Goal: Task Accomplishment & Management: Manage account settings

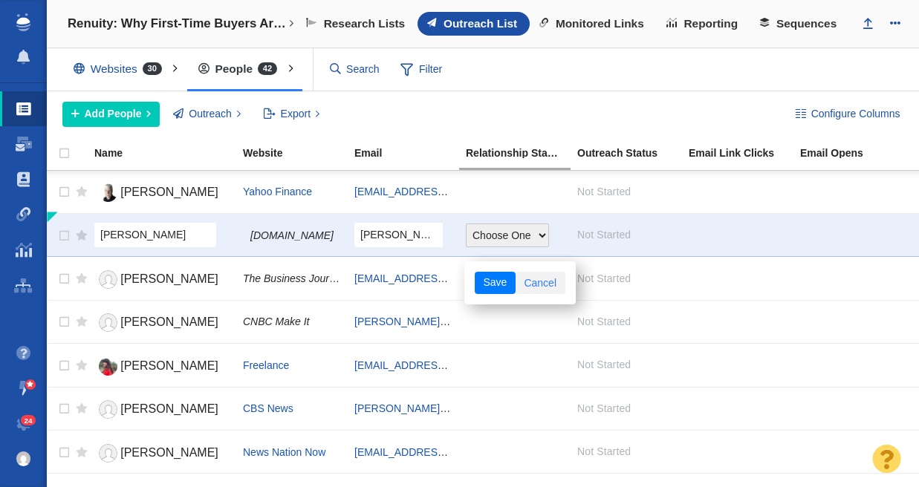
click at [556, 282] on link "Cancel" at bounding box center [540, 283] width 50 height 22
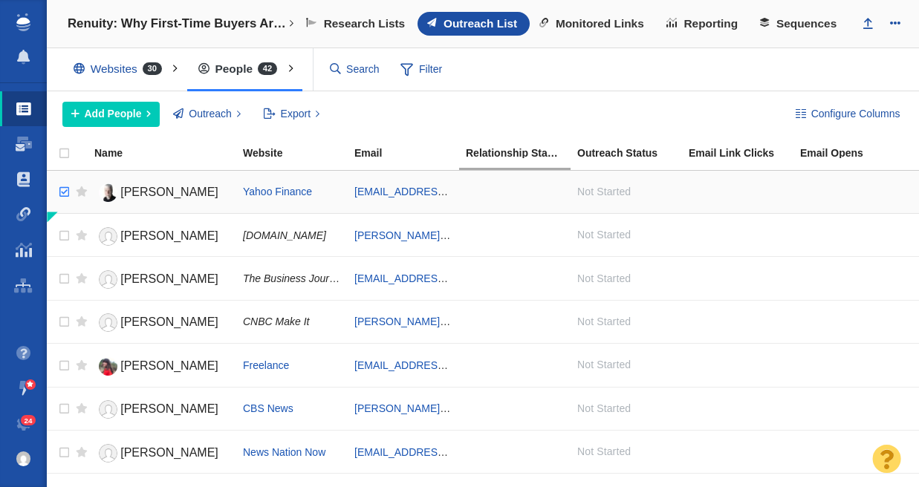
checkbox input "true"
click at [62, 189] on input "checkbox" at bounding box center [62, 192] width 22 height 33
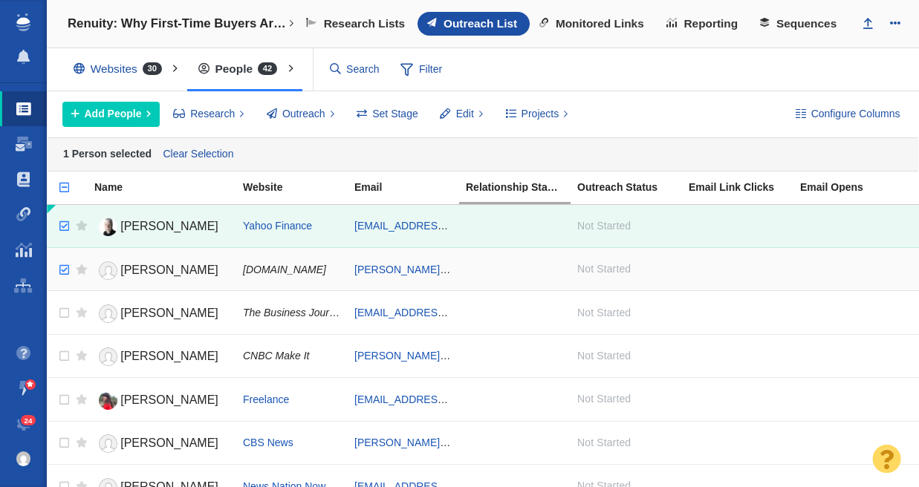
checkbox input "true"
click at [68, 269] on input "checkbox" at bounding box center [62, 270] width 22 height 33
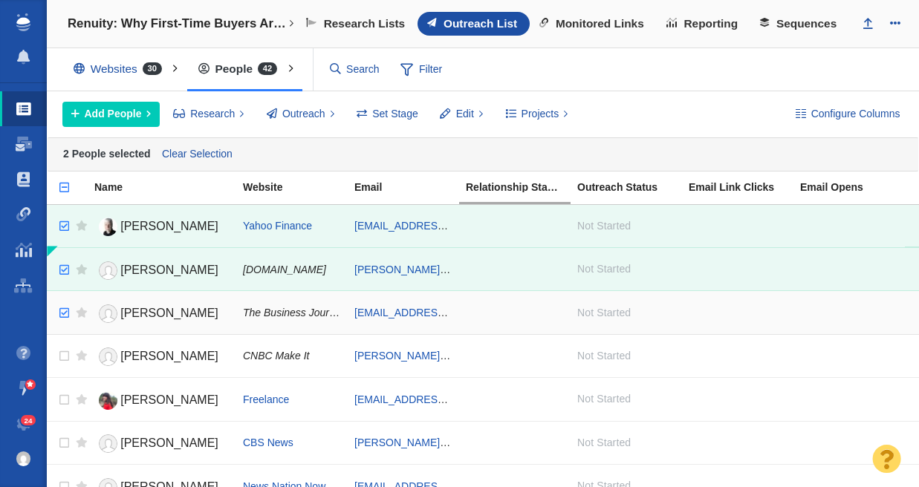
checkbox input "true"
click at [65, 310] on input "checkbox" at bounding box center [62, 313] width 22 height 33
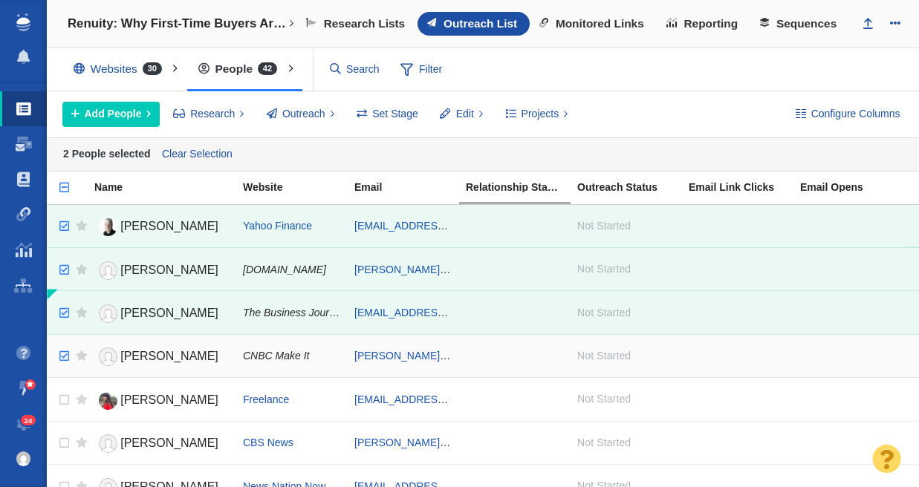
checkbox input "true"
click at [61, 357] on input "checkbox" at bounding box center [62, 356] width 22 height 33
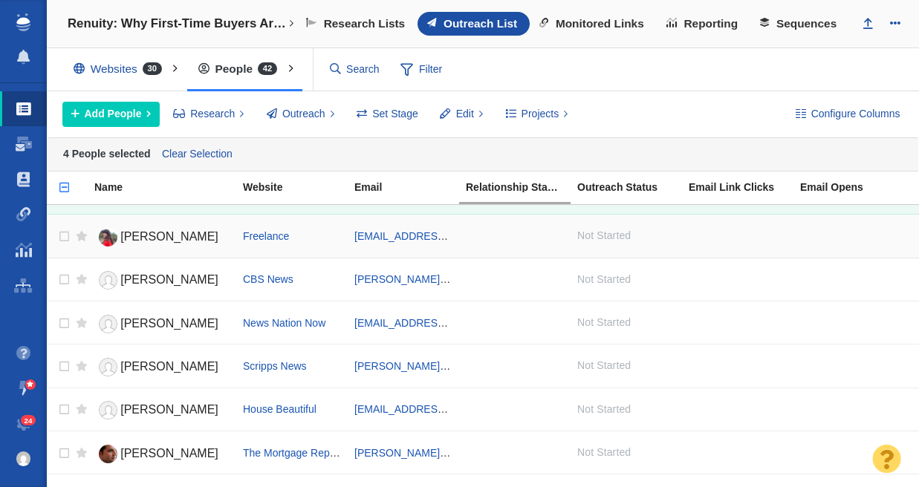
scroll to position [163, 0]
checkbox input "true"
click at [62, 236] on input "checkbox" at bounding box center [62, 237] width 22 height 33
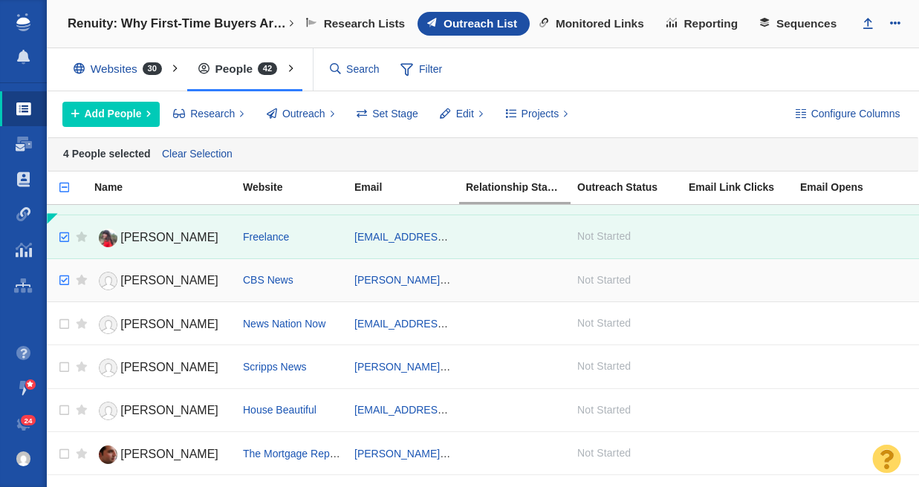
checkbox input "true"
click at [64, 282] on input "checkbox" at bounding box center [62, 280] width 22 height 33
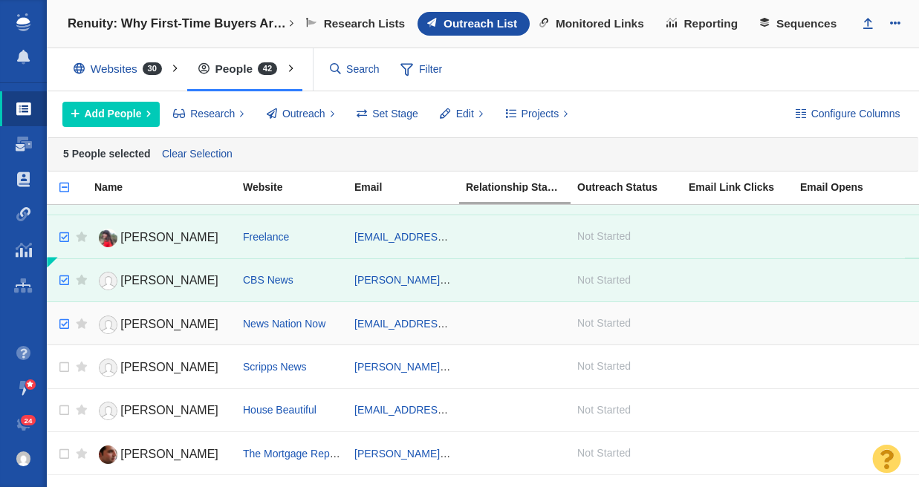
checkbox input "true"
click at [65, 327] on input "checkbox" at bounding box center [62, 324] width 22 height 33
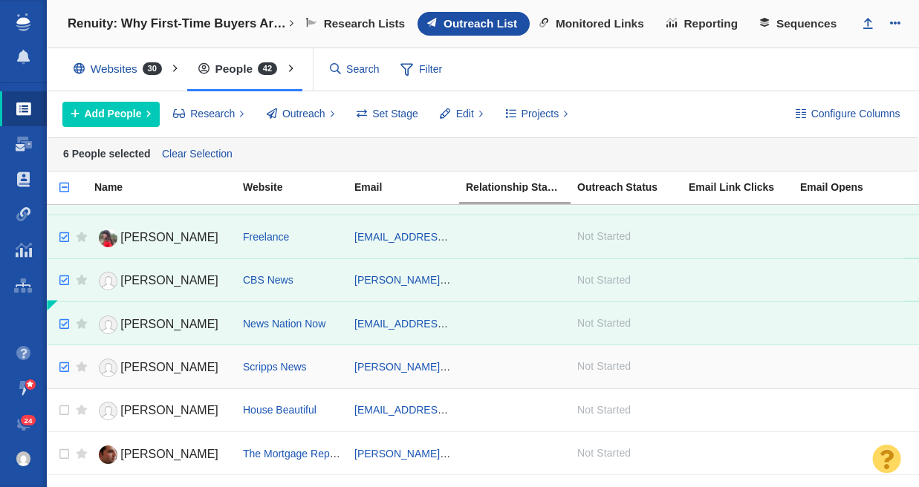
checkbox input "true"
click at [65, 365] on input "checkbox" at bounding box center [62, 367] width 22 height 33
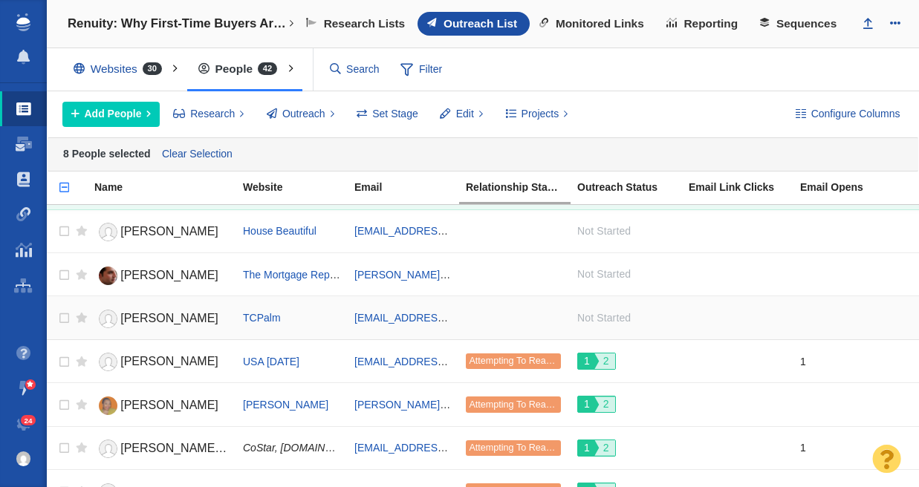
scroll to position [342, 0]
checkbox input "true"
click at [65, 316] on input "checkbox" at bounding box center [62, 318] width 22 height 33
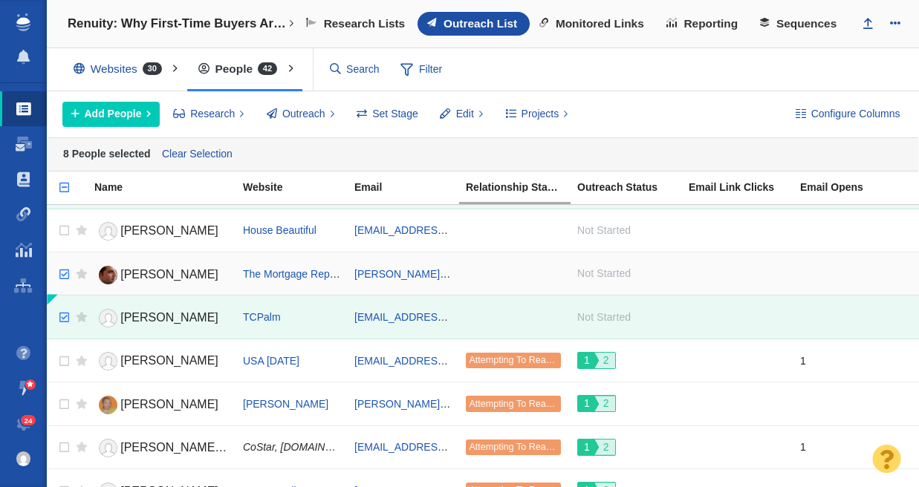
checkbox input "true"
click at [62, 276] on input "checkbox" at bounding box center [62, 274] width 22 height 33
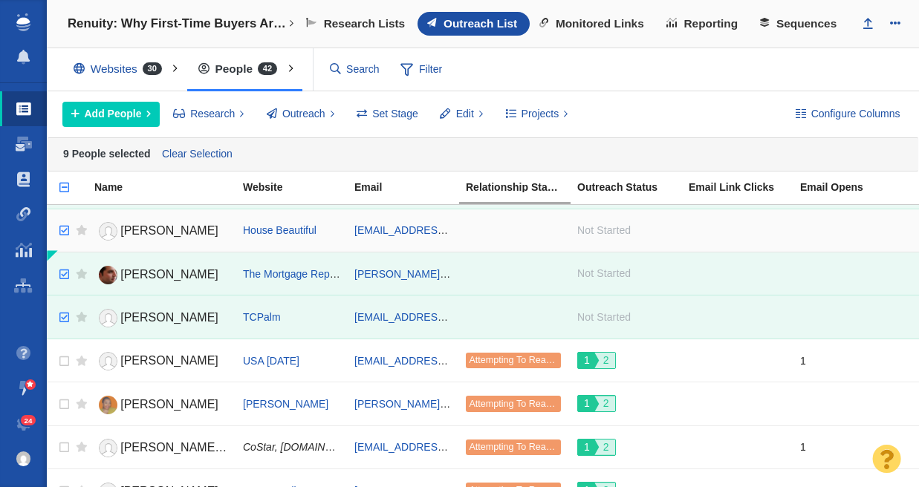
checkbox input "true"
click at [65, 230] on input "checkbox" at bounding box center [62, 231] width 22 height 33
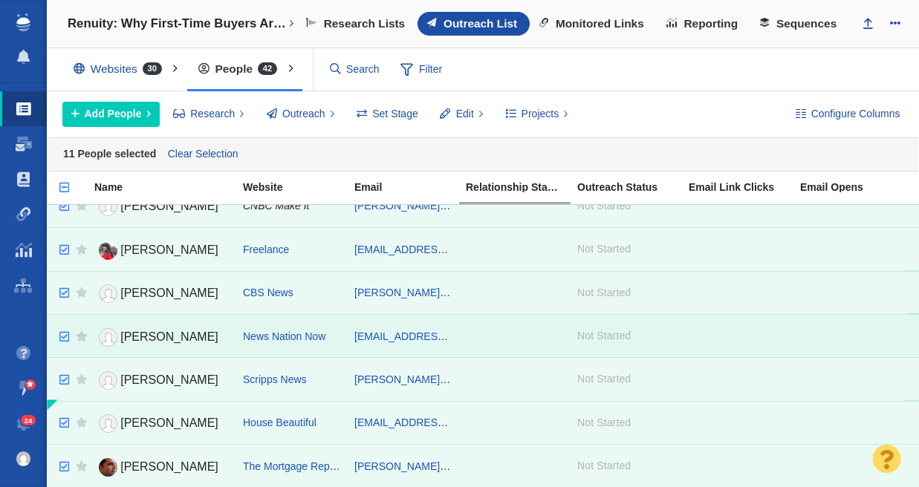
scroll to position [0, 0]
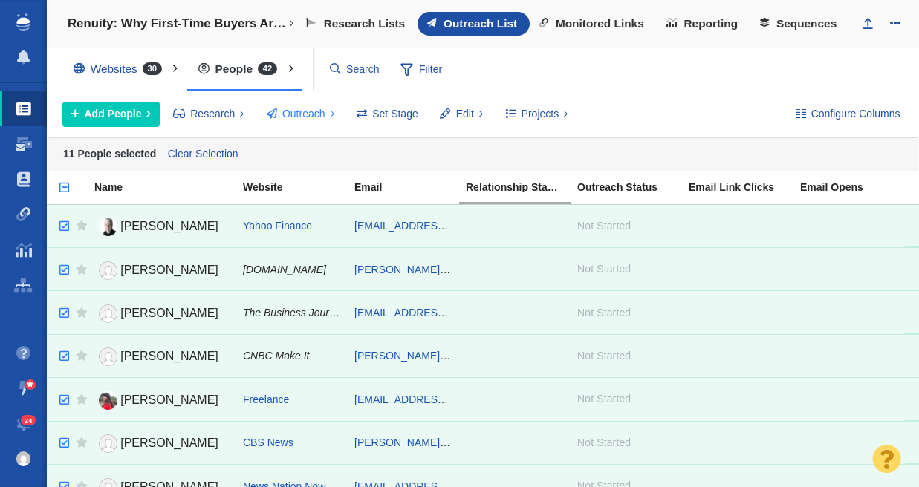
click at [297, 114] on span "Outreach" at bounding box center [303, 114] width 43 height 16
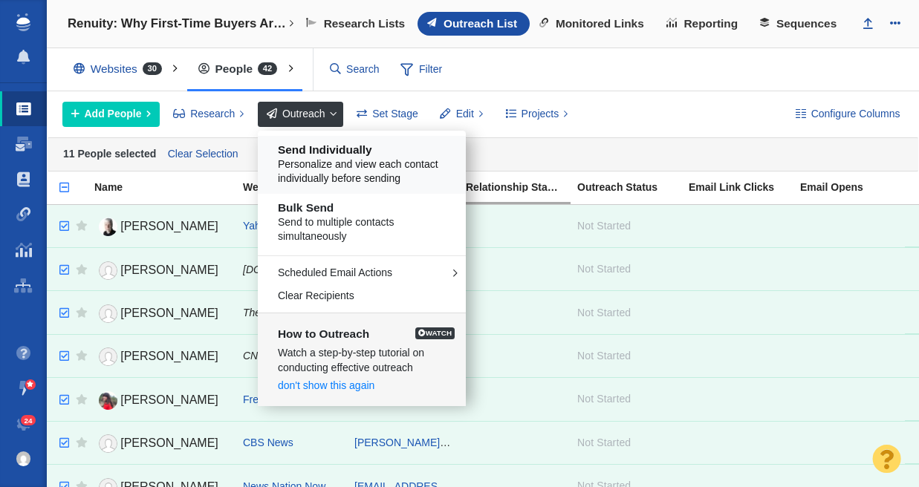
click at [328, 166] on span "Personalize and view each contact individually before sending" at bounding box center [367, 171] width 179 height 29
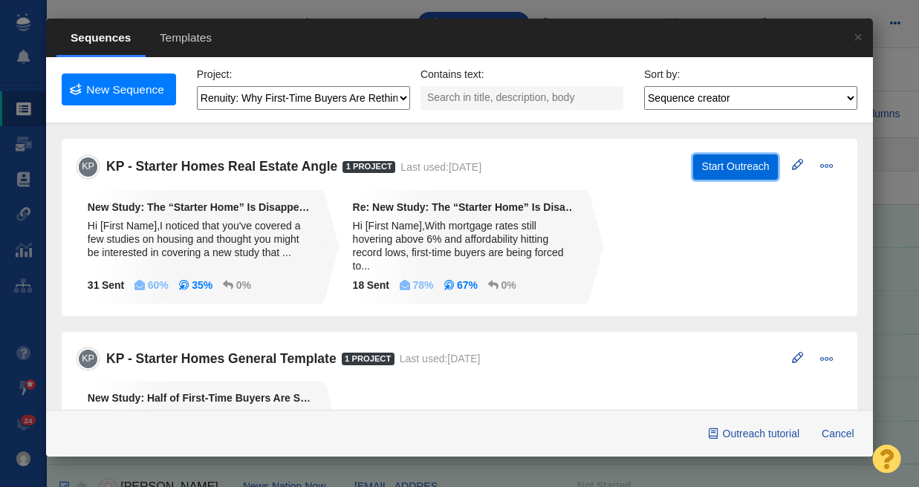
click at [714, 165] on button "Start Outreach" at bounding box center [735, 166] width 85 height 25
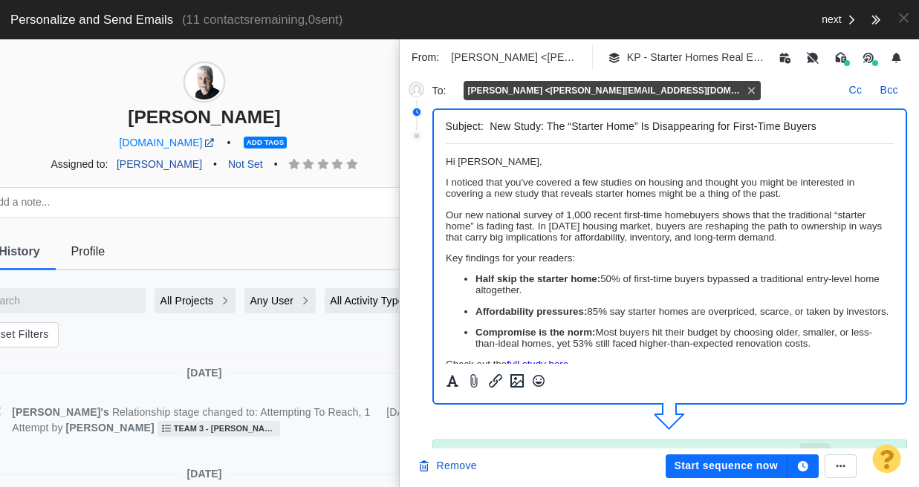
scroll to position [0, 79]
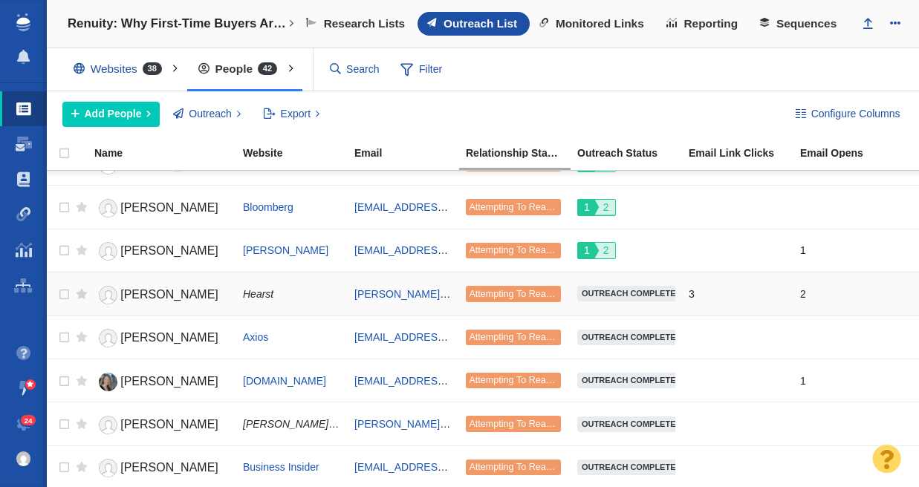
scroll to position [864, 0]
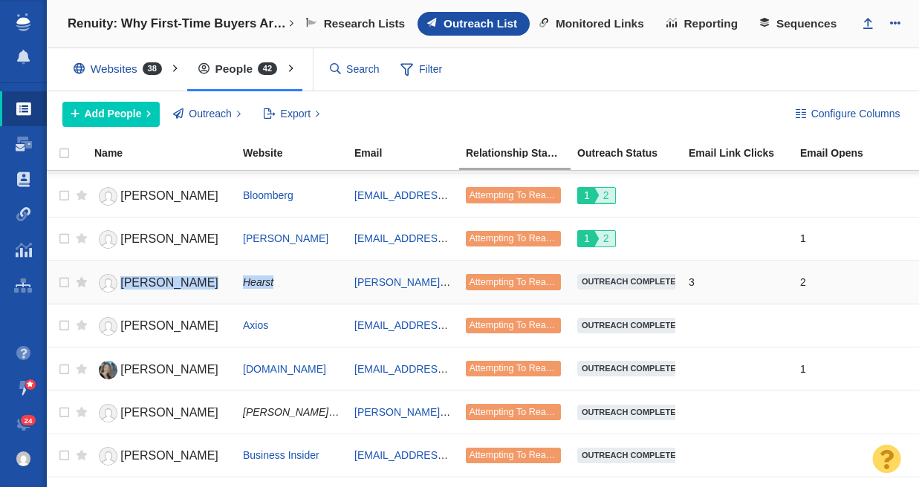
drag, startPoint x: 306, startPoint y: 287, endPoint x: 123, endPoint y: 285, distance: 182.7
click at [123, 285] on tr "[PERSON_NAME] Hearst [EMAIL_ADDRESS][PERSON_NAME][DOMAIN_NAME] Attempting To Re…" at bounding box center [483, 282] width 872 height 43
copy tr "[PERSON_NAME] Hearst"
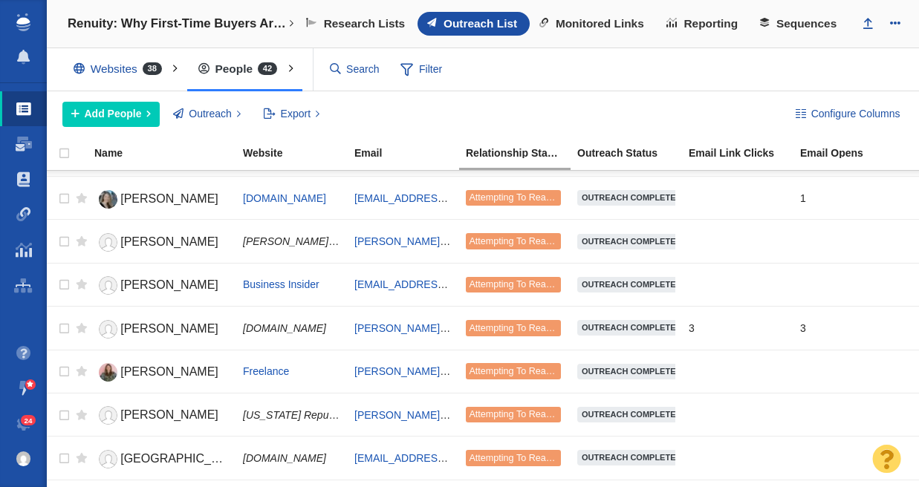
scroll to position [1128, 0]
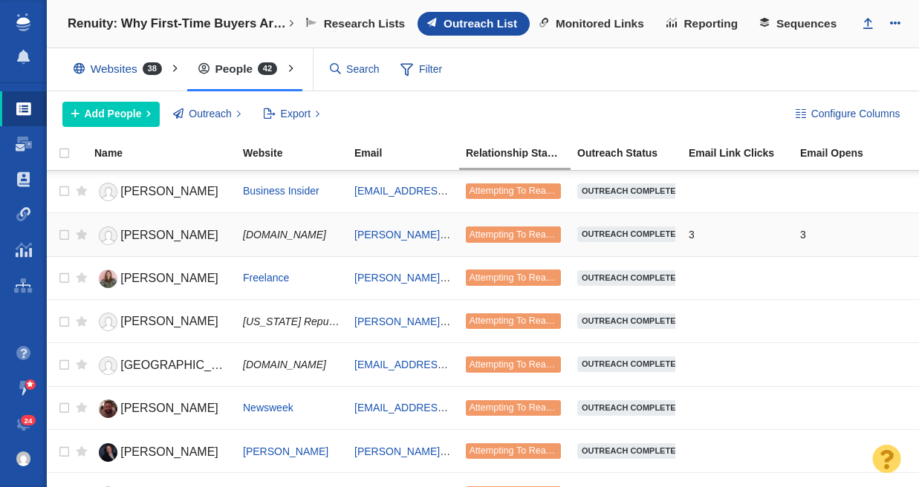
drag, startPoint x: 314, startPoint y: 230, endPoint x: 123, endPoint y: 231, distance: 190.9
click at [123, 231] on tr "[PERSON_NAME] [DOMAIN_NAME] [PERSON_NAME][EMAIL_ADDRESS][PERSON_NAME][PERSON_NA…" at bounding box center [483, 234] width 872 height 43
copy tr "[PERSON_NAME] [DOMAIN_NAME]"
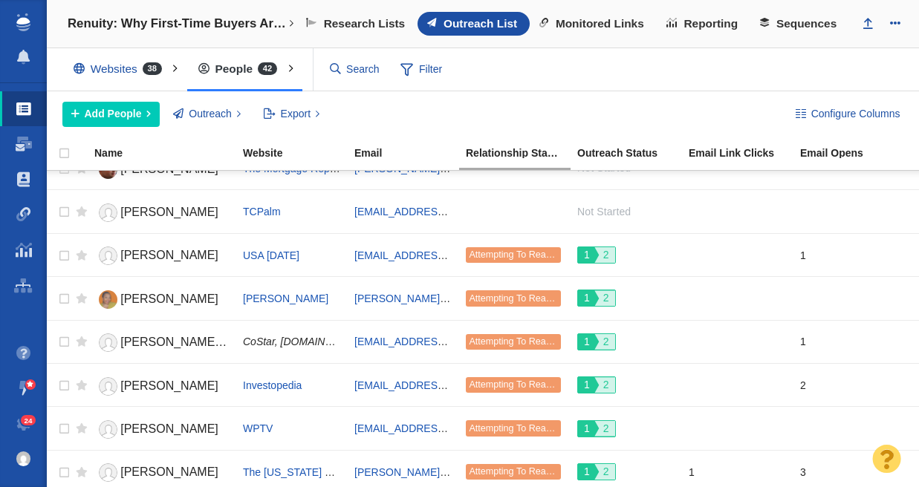
scroll to position [0, 0]
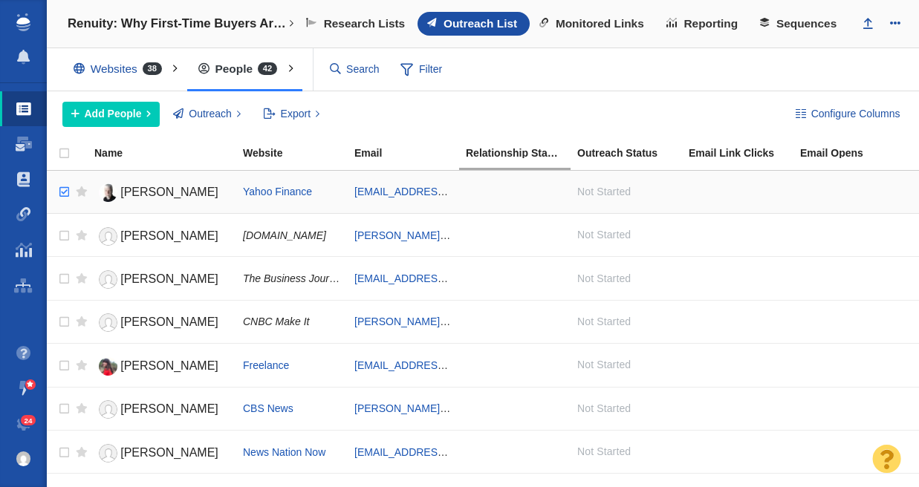
checkbox input "true"
click at [61, 186] on input "checkbox" at bounding box center [62, 192] width 22 height 33
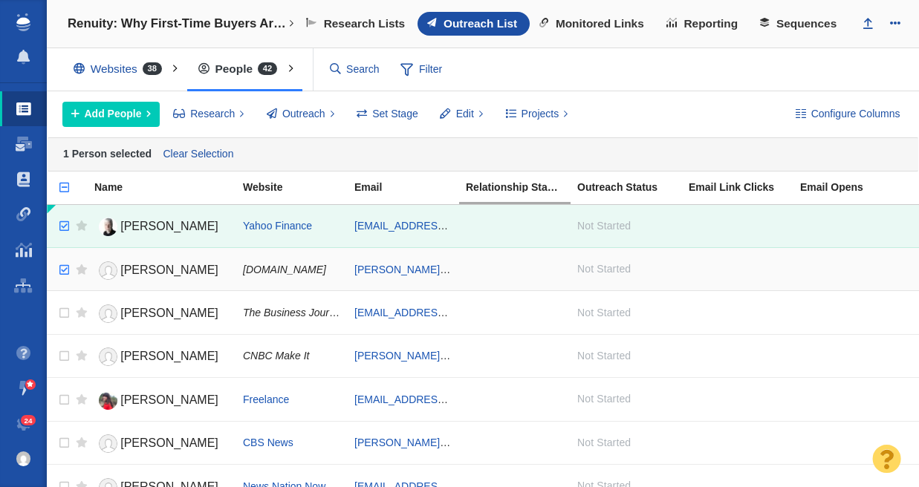
checkbox input "true"
click at [67, 273] on input "checkbox" at bounding box center [62, 270] width 22 height 33
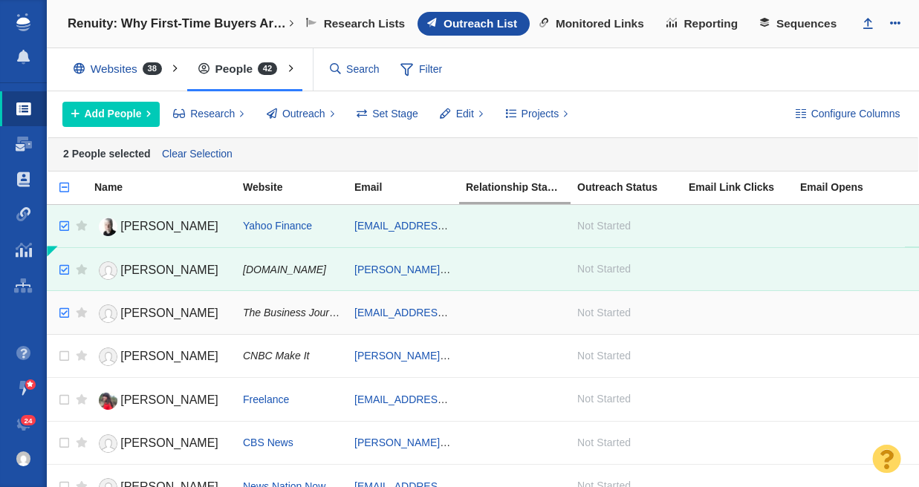
checkbox input "true"
click at [66, 311] on input "checkbox" at bounding box center [62, 313] width 22 height 33
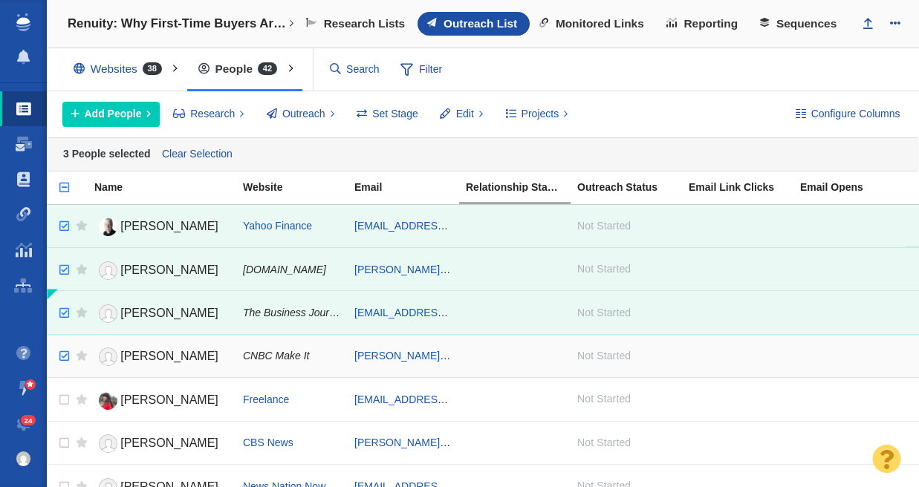
checkbox input "true"
click at [66, 359] on input "checkbox" at bounding box center [62, 356] width 22 height 33
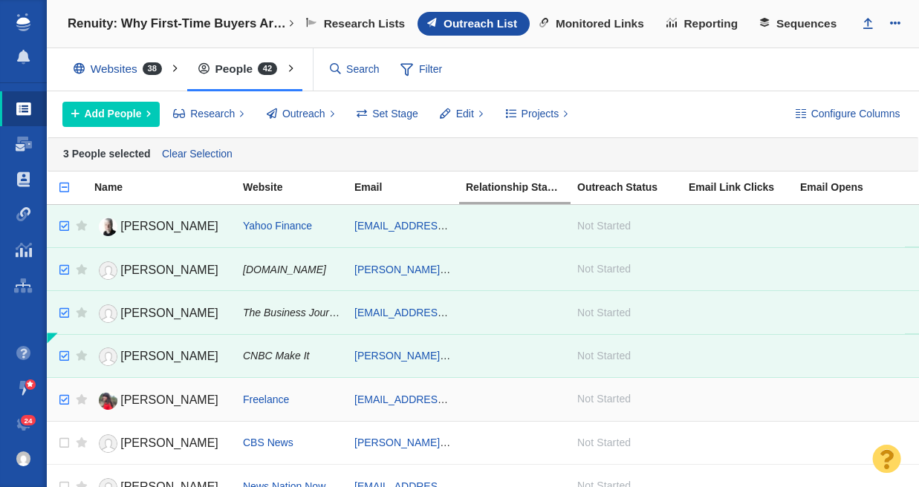
checkbox input "true"
click at [63, 398] on input "checkbox" at bounding box center [62, 400] width 22 height 33
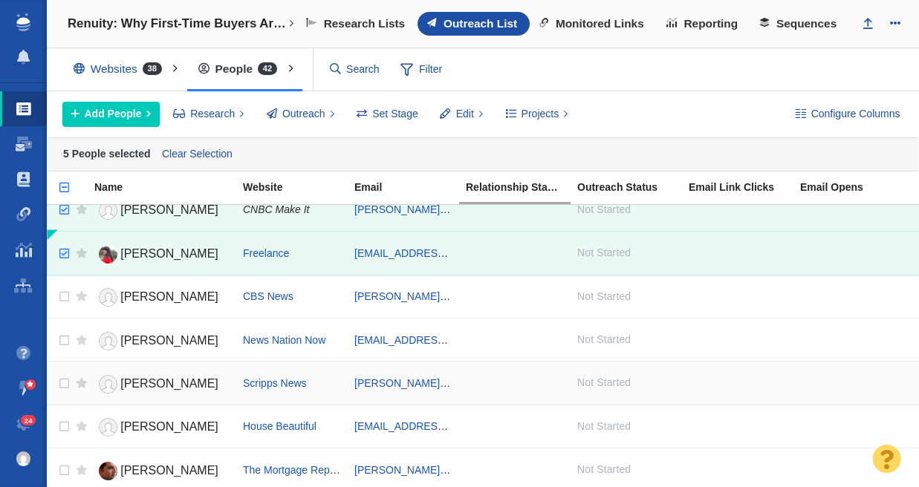
scroll to position [207, 0]
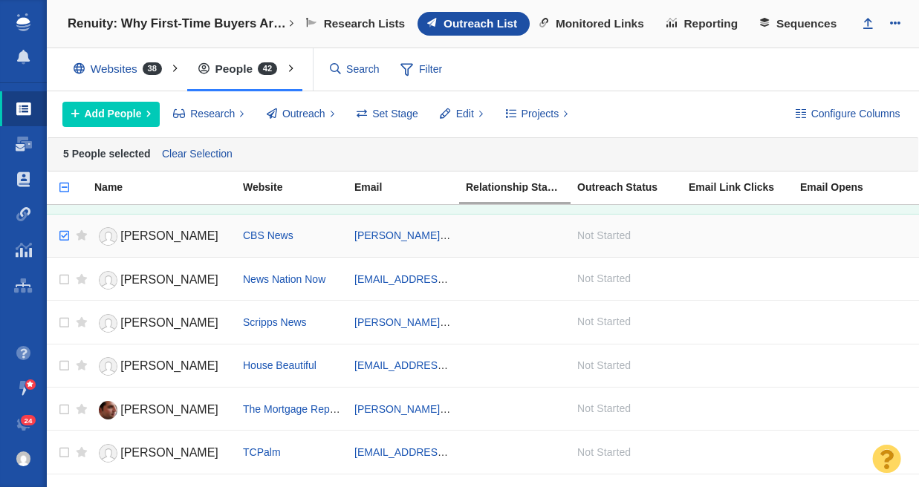
checkbox input "true"
click at [63, 230] on input "checkbox" at bounding box center [62, 236] width 22 height 33
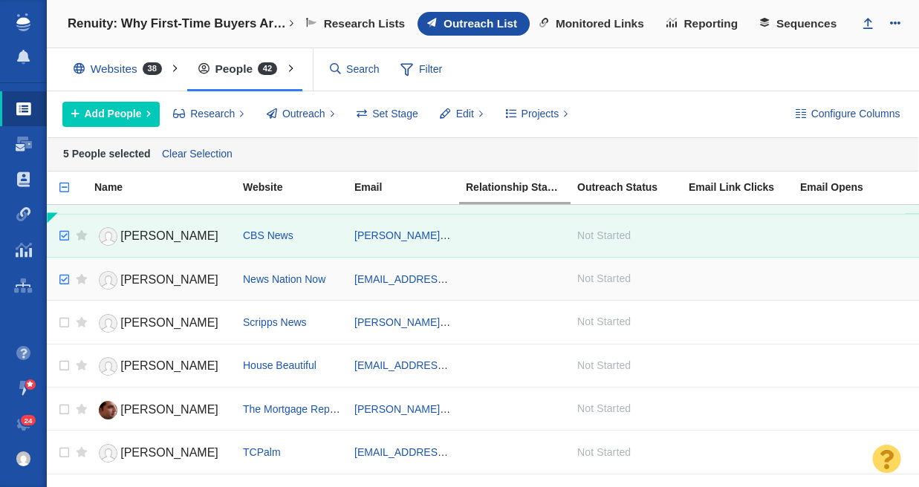
checkbox input "true"
click at [66, 279] on input "checkbox" at bounding box center [62, 280] width 22 height 33
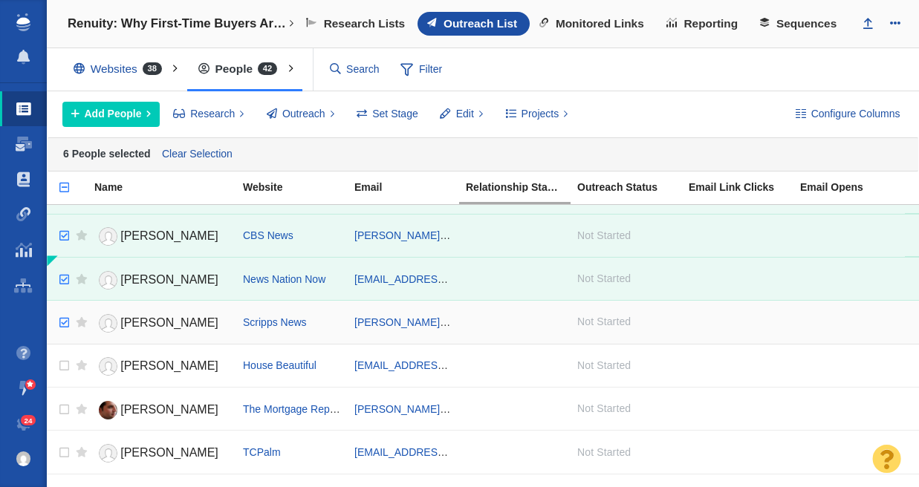
checkbox input "true"
click at [65, 324] on input "checkbox" at bounding box center [62, 323] width 22 height 33
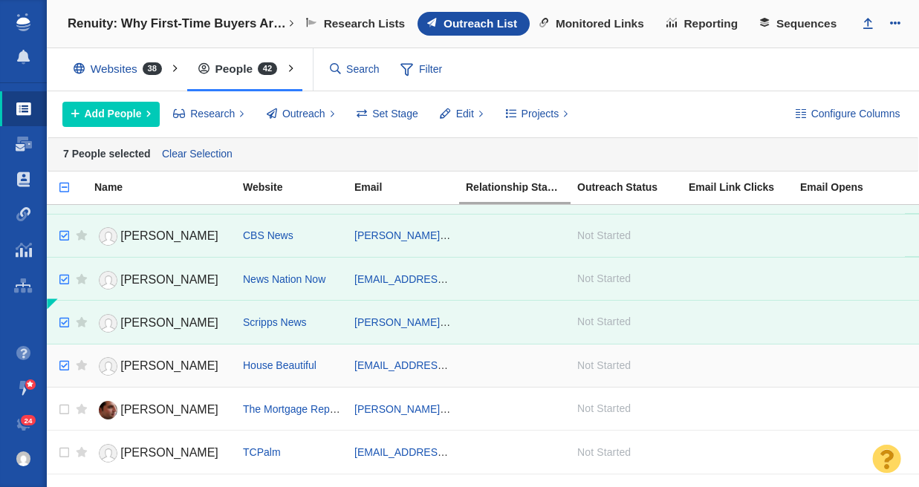
checkbox input "true"
click at [65, 363] on input "checkbox" at bounding box center [62, 366] width 22 height 33
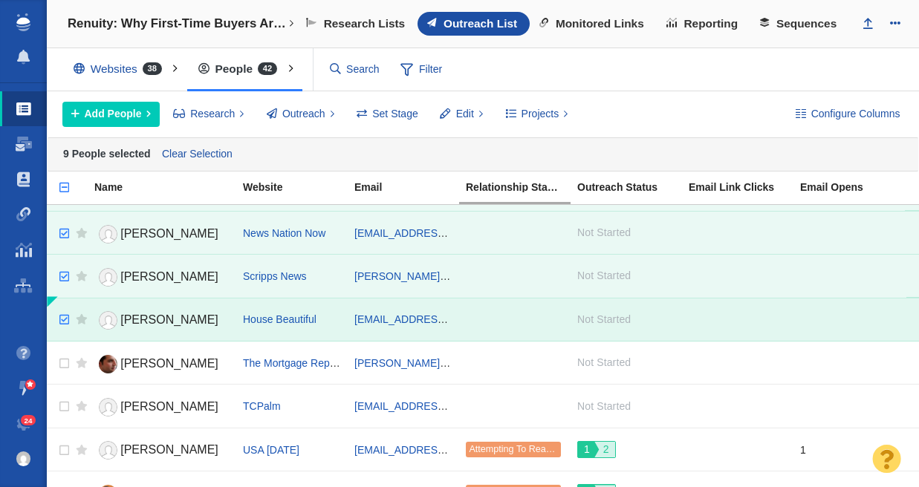
scroll to position [328, 0]
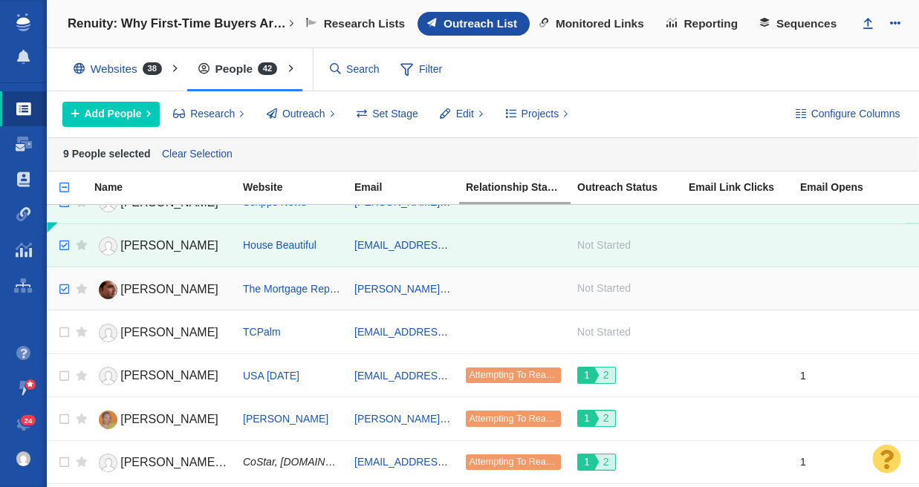
checkbox input "true"
click at [68, 294] on input "checkbox" at bounding box center [62, 289] width 22 height 33
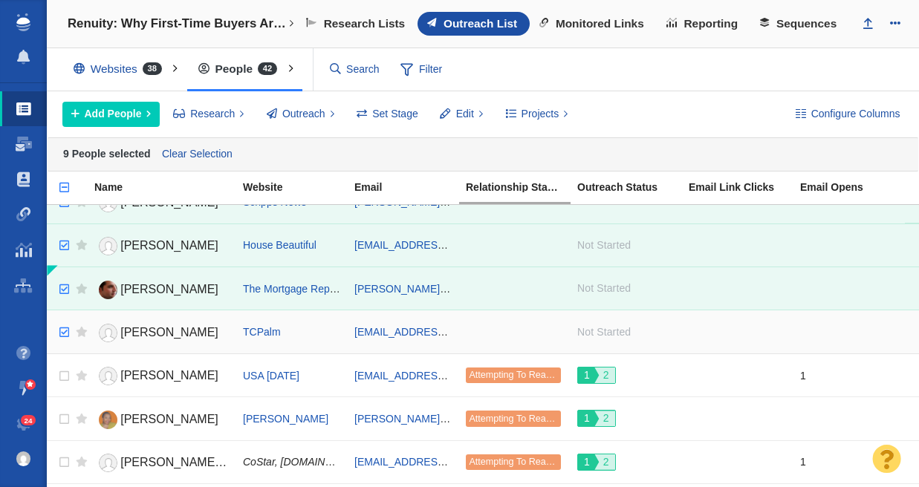
checkbox input "true"
click at [65, 332] on input "checkbox" at bounding box center [62, 332] width 22 height 33
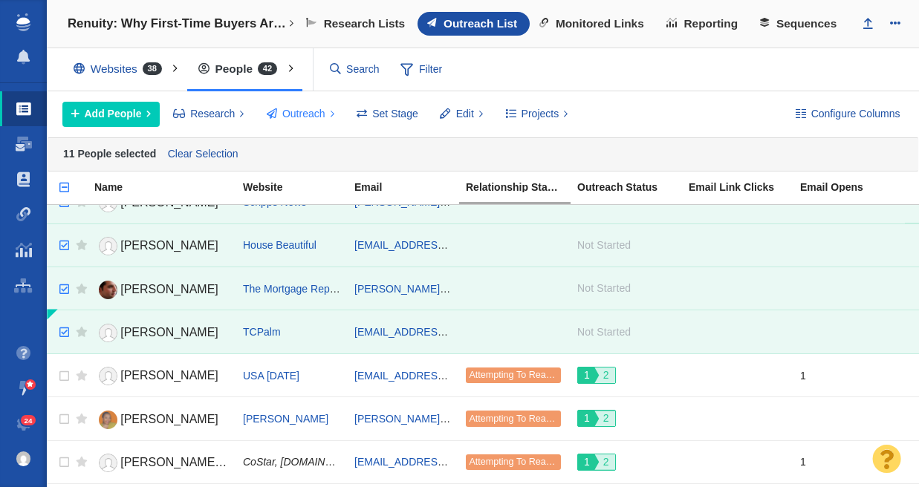
click at [311, 113] on span "Outreach" at bounding box center [303, 114] width 43 height 16
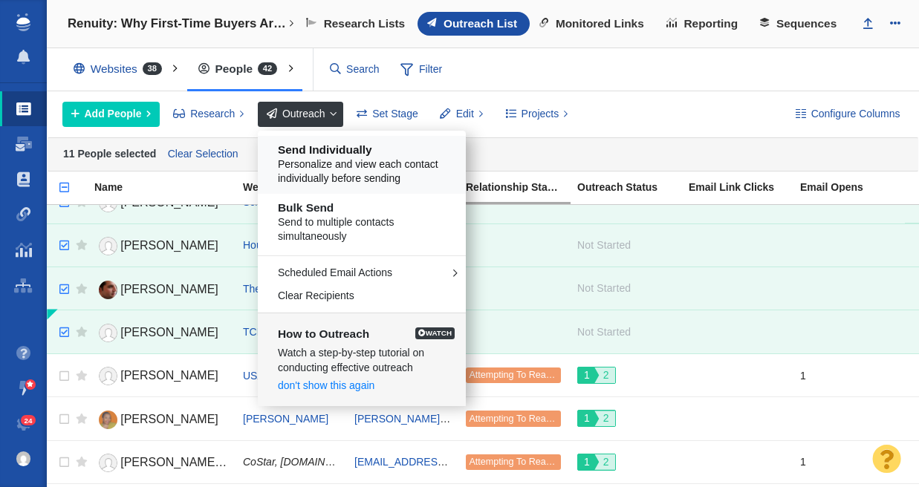
click at [324, 160] on span "Personalize and view each contact individually before sending" at bounding box center [367, 171] width 179 height 29
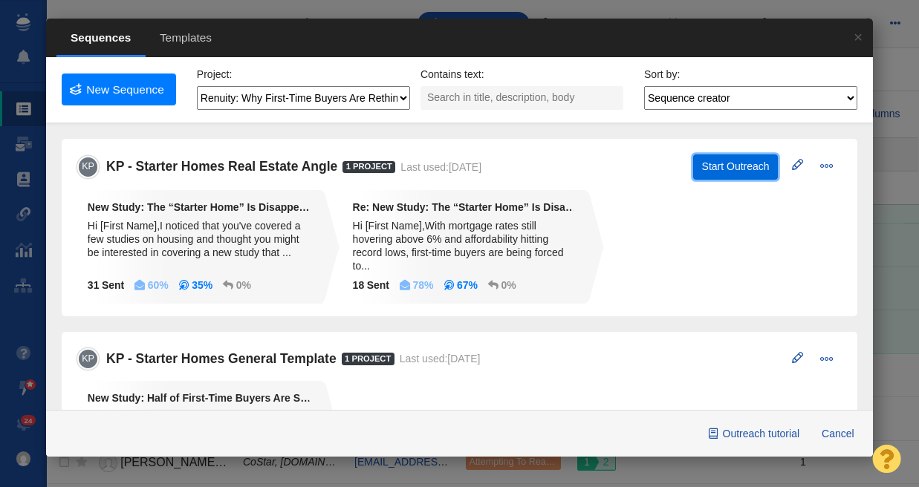
click at [726, 167] on button "Start Outreach" at bounding box center [735, 166] width 85 height 25
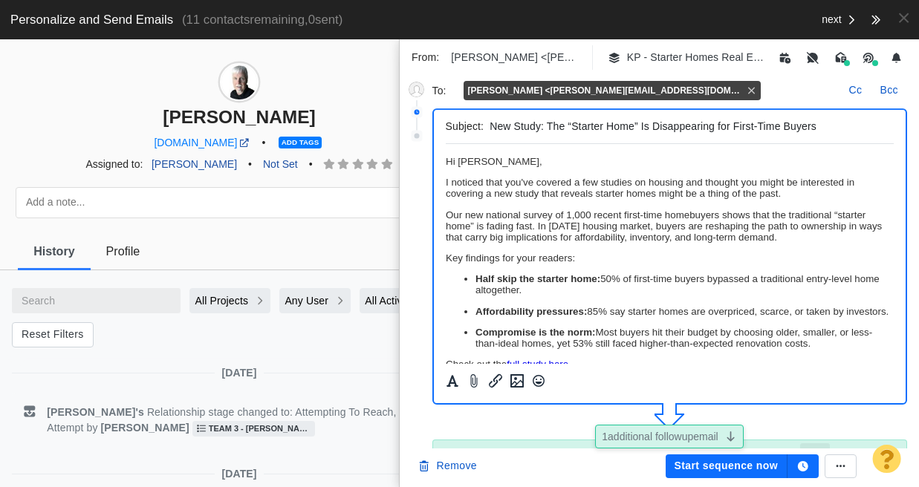
scroll to position [0, 0]
click at [454, 466] on button "Remove" at bounding box center [447, 467] width 77 height 24
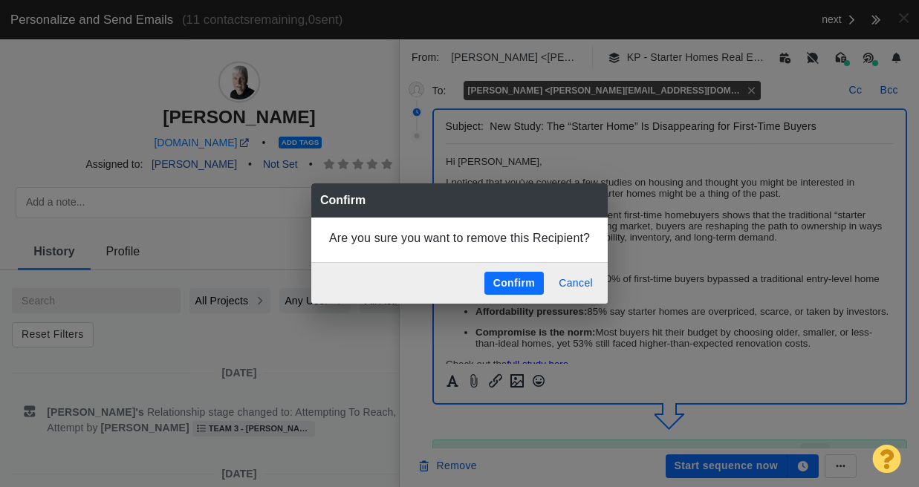
click at [516, 293] on button "Confirm" at bounding box center [513, 284] width 59 height 24
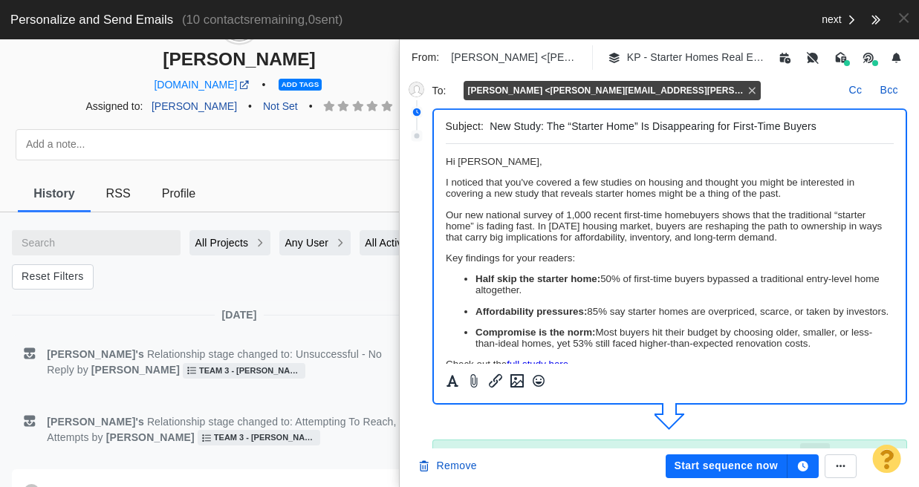
scroll to position [58, 0]
click at [521, 162] on p "﻿ Hi [PERSON_NAME]," at bounding box center [669, 161] width 449 height 11
click at [517, 186] on p "I noticed that you've covered a few studies on housing and thought you might be…" at bounding box center [669, 188] width 449 height 22
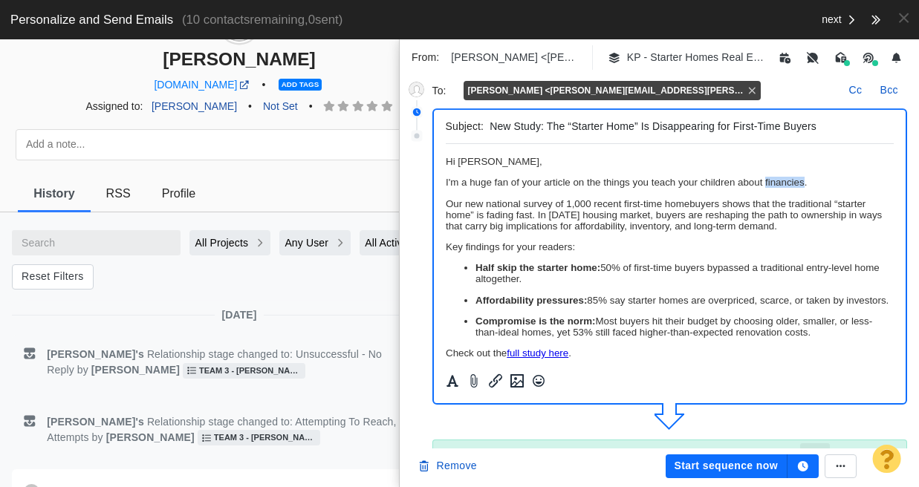
click at [788, 182] on p "I'm a huge fan of your article on the things you teach your children about fina…" at bounding box center [669, 182] width 449 height 11
drag, startPoint x: 805, startPoint y: 185, endPoint x: 768, endPoint y: 185, distance: 37.1
click at [768, 185] on p "I'm a huge fan of your article on the things you teach your children about fina…" at bounding box center [669, 182] width 449 height 11
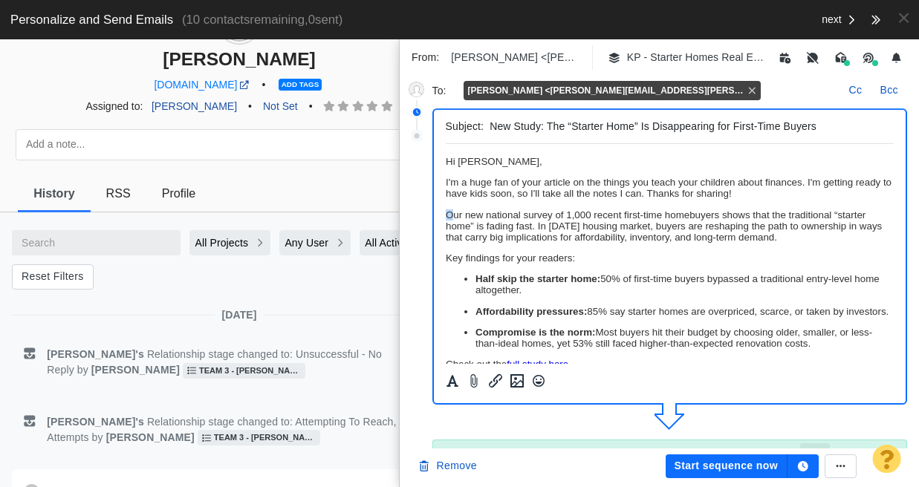
drag, startPoint x: 453, startPoint y: 215, endPoint x: 440, endPoint y: 215, distance: 12.6
click at [445, 215] on html "Hi [PERSON_NAME], I'm a huge fan of your article on the things you teach your c…" at bounding box center [669, 338] width 449 height 389
drag, startPoint x: 597, startPoint y: 183, endPoint x: 628, endPoint y: 185, distance: 30.5
click at [628, 185] on p "I'm a huge fan of your article on the things you teach your children about fina…" at bounding box center [669, 188] width 449 height 22
drag, startPoint x: 631, startPoint y: 196, endPoint x: 654, endPoint y: 194, distance: 23.1
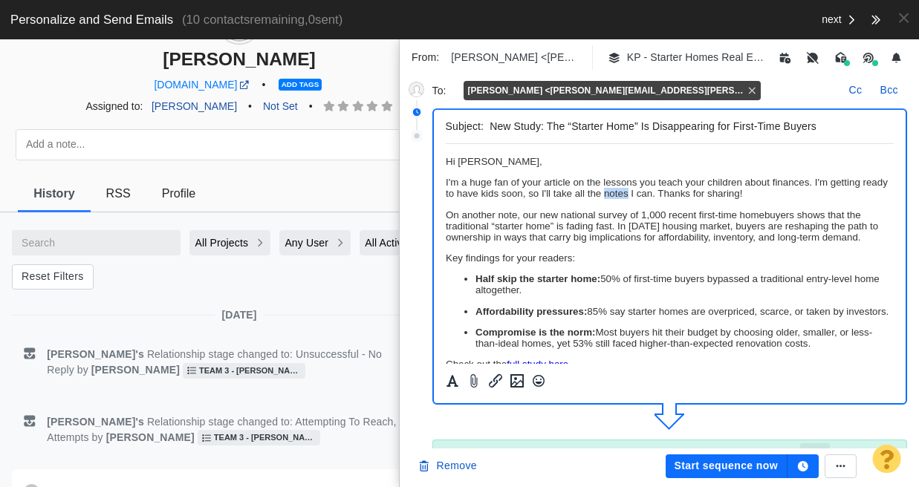
click at [654, 194] on p "I'm a huge fan of your article on the lessons you teach your children about fin…" at bounding box center [669, 188] width 449 height 22
click at [669, 215] on p "On another note, our new national survey of 1,000 recent first-time homebuyers …" at bounding box center [669, 225] width 449 height 33
click at [681, 193] on p "I'm a huge fan of your article on the lessons you teach your children about fin…" at bounding box center [669, 188] width 449 height 22
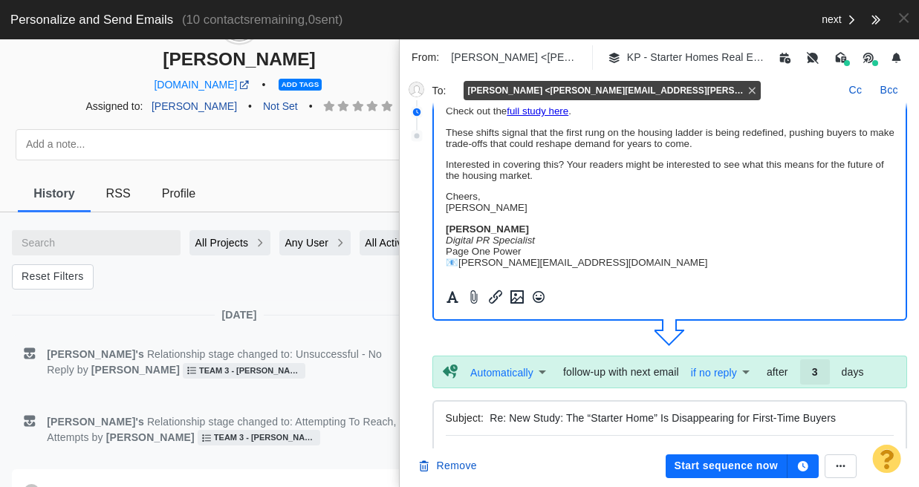
scroll to position [91, 0]
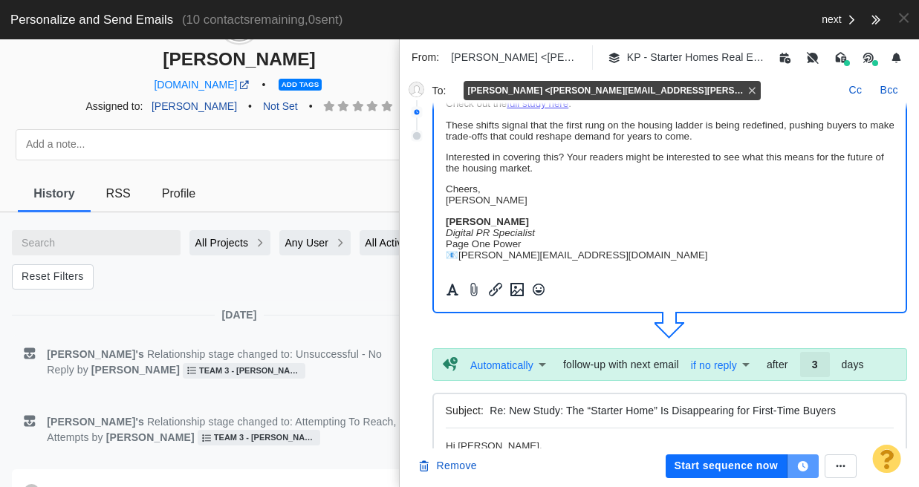
click at [798, 467] on icon "button" at bounding box center [803, 466] width 10 height 10
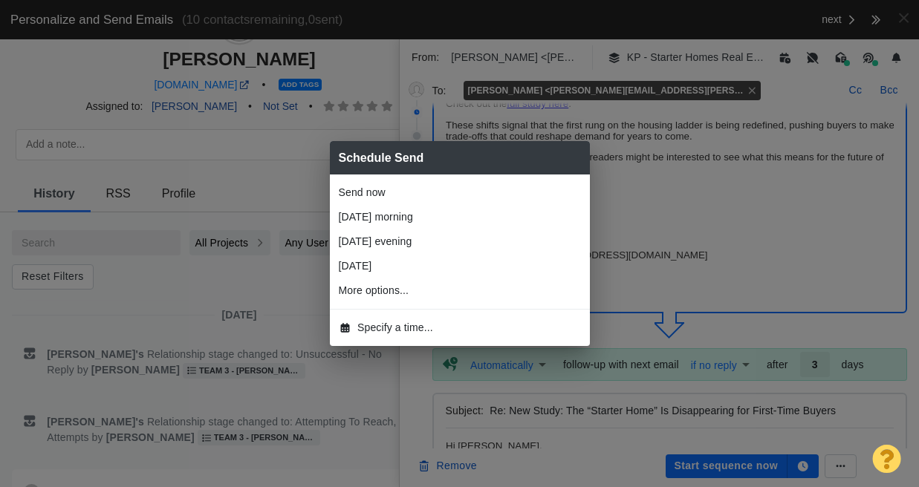
click at [380, 325] on span "Specify a time..." at bounding box center [395, 328] width 76 height 16
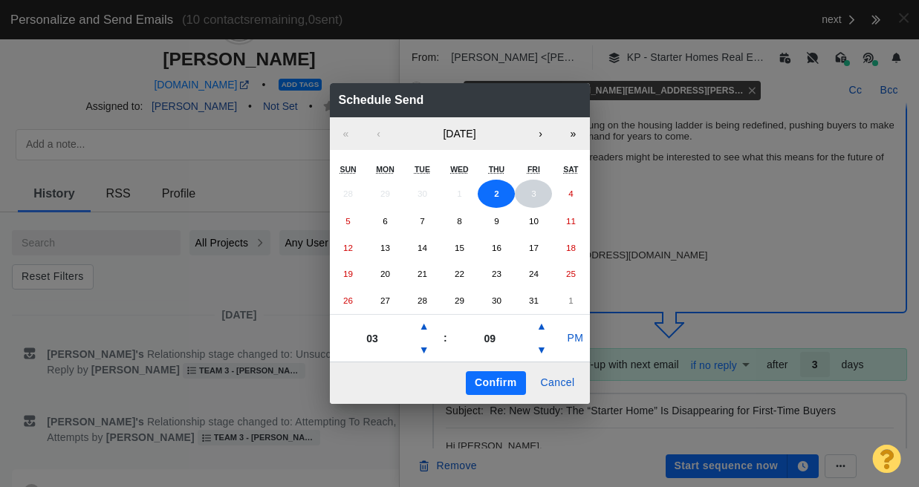
click at [528, 189] on button "3" at bounding box center [533, 194] width 37 height 28
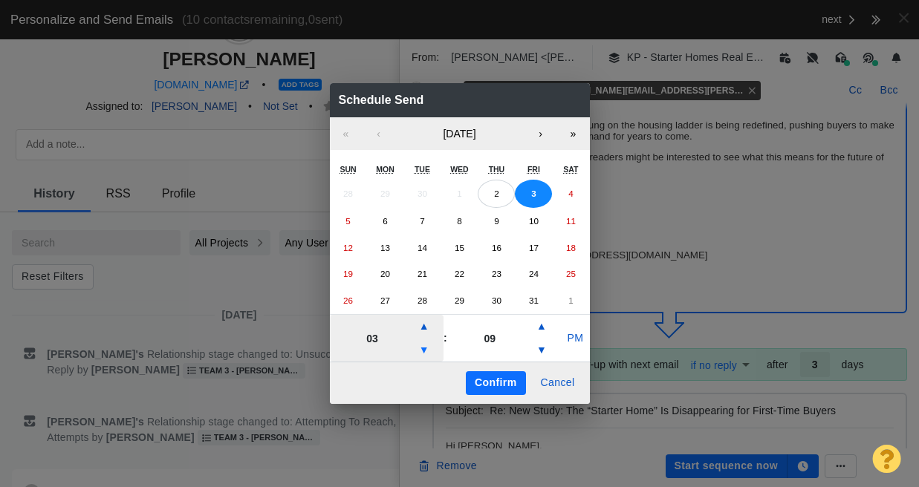
click at [426, 348] on button "▼" at bounding box center [424, 351] width 18 height 24
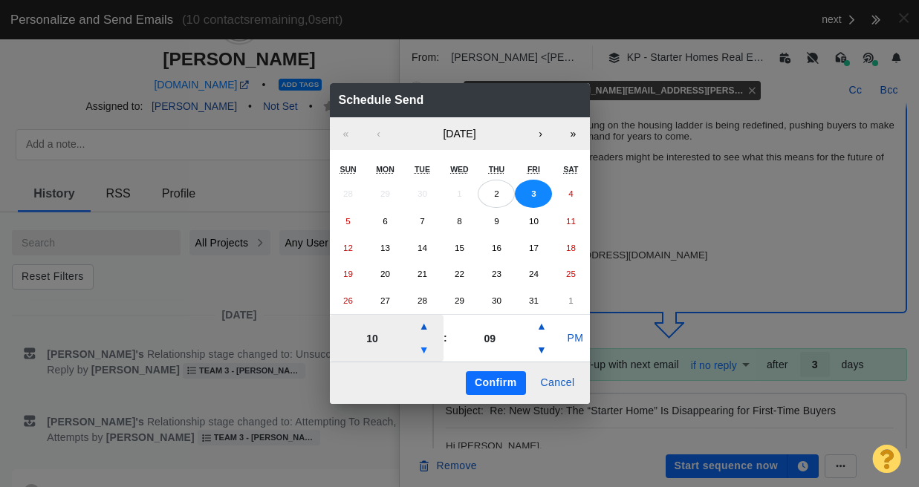
click at [426, 348] on button "▼" at bounding box center [424, 351] width 18 height 24
click at [427, 348] on button "▼" at bounding box center [424, 351] width 18 height 24
type input "07"
click at [579, 336] on button "PM" at bounding box center [575, 339] width 28 height 24
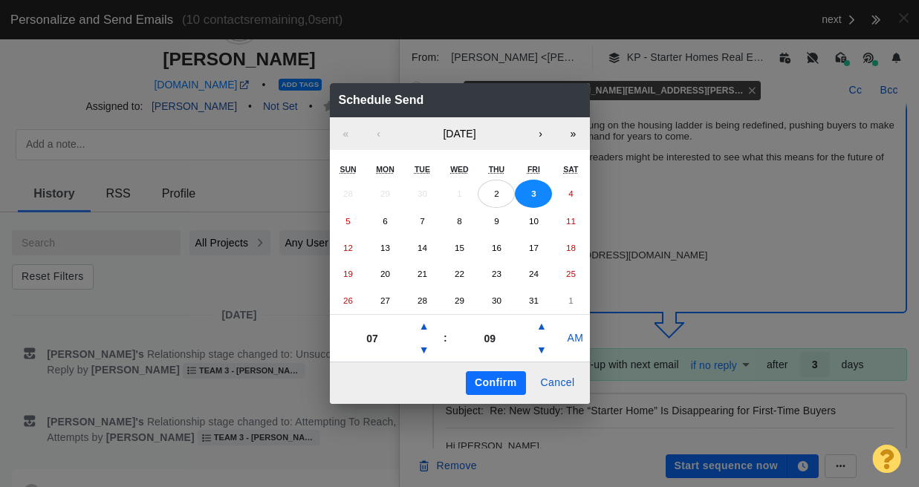
click at [486, 385] on button "Confirm" at bounding box center [495, 383] width 59 height 24
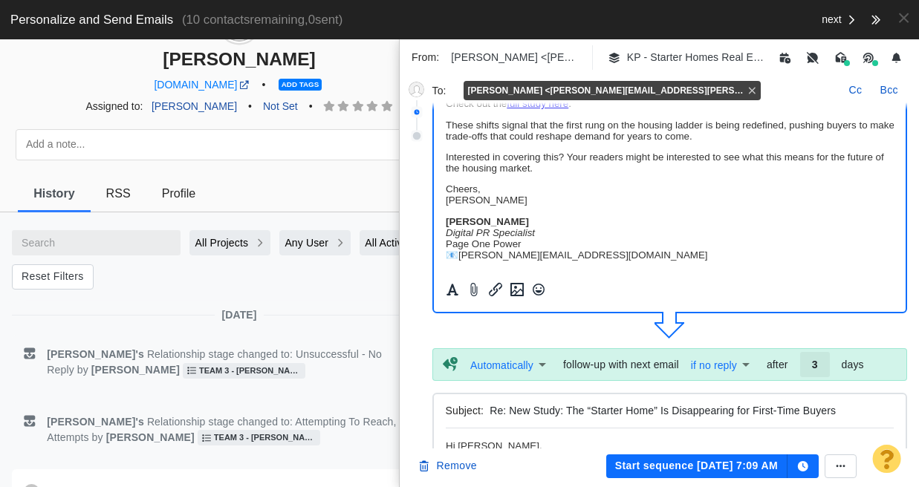
click at [715, 470] on button "Start sequence [DATE] 7:09 AM" at bounding box center [696, 467] width 181 height 24
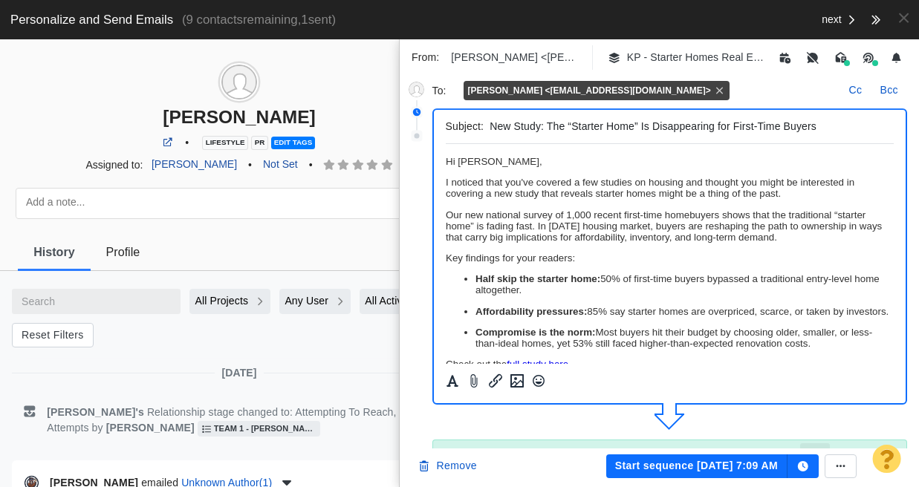
scroll to position [0, 0]
click at [536, 212] on p "Our new national survey of 1,000 recent first-time homebuyers shows that the tr…" at bounding box center [669, 225] width 449 height 33
click at [784, 195] on p "I noticed that you've covered a few studies on housing and thought you might be…" at bounding box center [669, 188] width 449 height 22
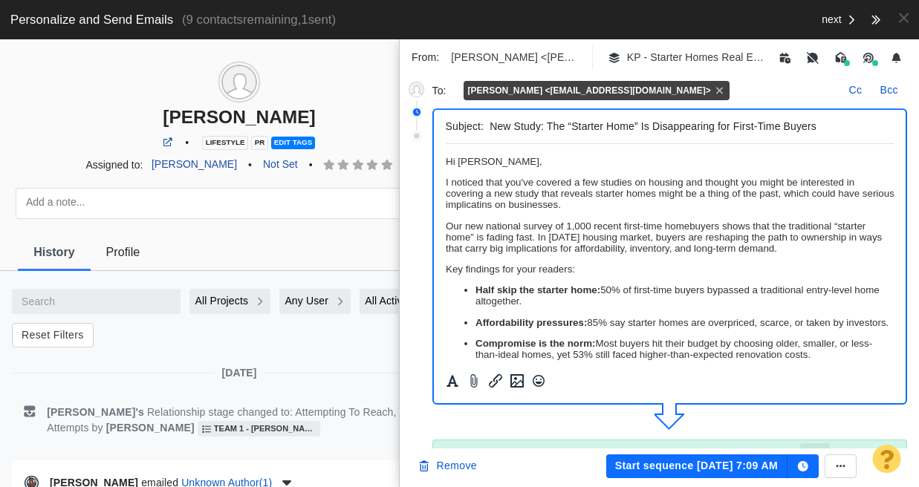
click at [493, 206] on p "I noticed that you've covered a few studies on housing and thought you might be…" at bounding box center [669, 193] width 449 height 33
drag, startPoint x: 452, startPoint y: 181, endPoint x: 704, endPoint y: 180, distance: 252.5
click at [704, 180] on p "I noticed that you've covered a few studies on housing and thought you might be…" at bounding box center [669, 193] width 449 height 33
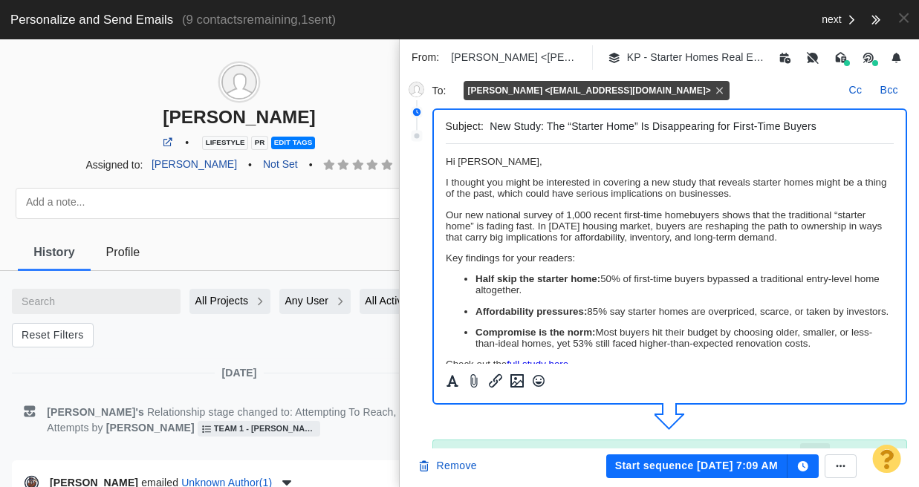
click at [704, 466] on button "Start sequence [DATE] 7:09 AM" at bounding box center [696, 467] width 181 height 24
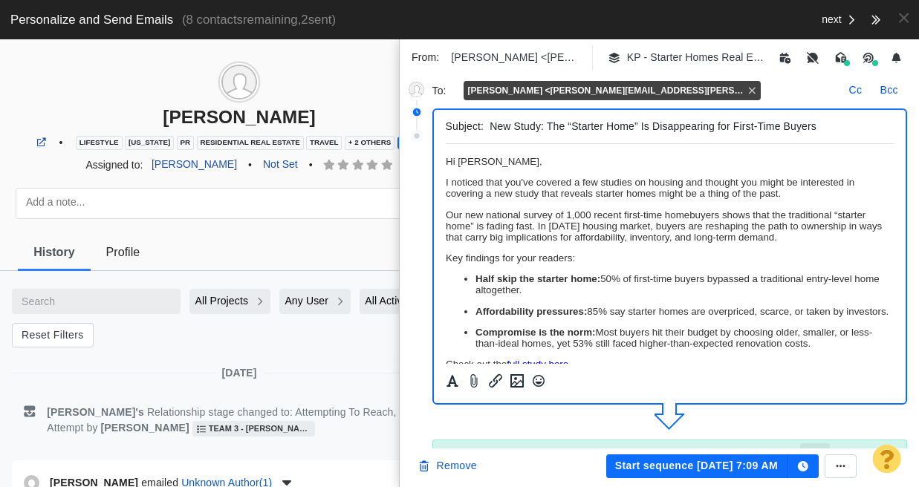
click at [527, 164] on p "﻿ Hi [PERSON_NAME]," at bounding box center [669, 161] width 449 height 11
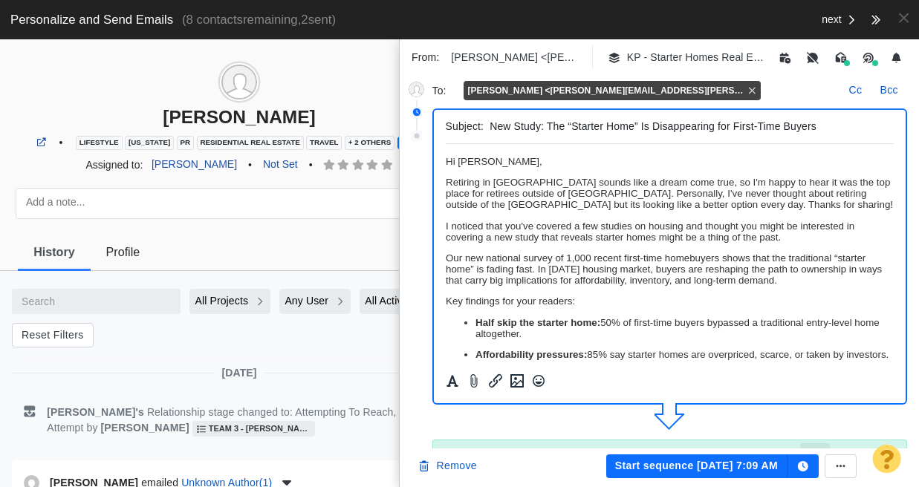
click at [632, 227] on p "I noticed that you've covered a few studies on housing and thought you might be…" at bounding box center [669, 232] width 449 height 22
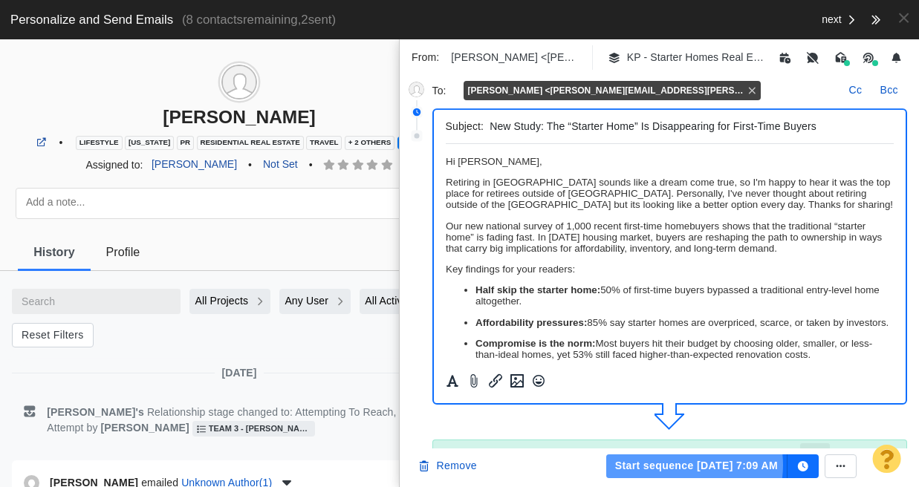
click at [684, 465] on button "Start sequence [DATE] 7:09 AM" at bounding box center [696, 467] width 181 height 24
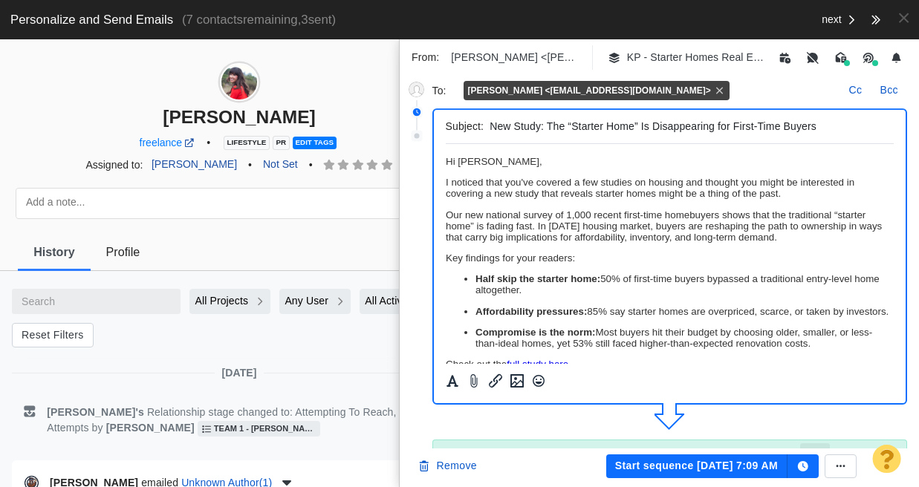
click at [531, 167] on p "﻿ Hi [PERSON_NAME]," at bounding box center [669, 161] width 449 height 11
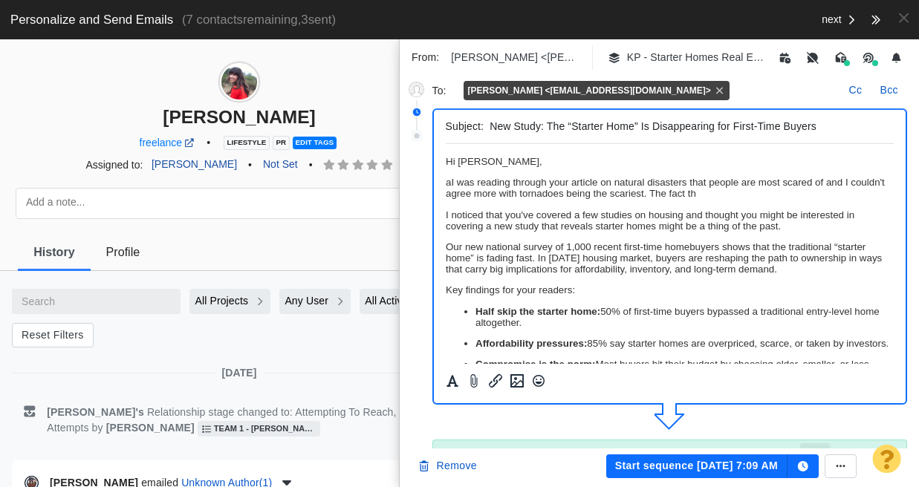
click at [452, 172] on body "Hi [PERSON_NAME], aI was reading through your article on natural disasters that…" at bounding box center [669, 354] width 449 height 397
drag, startPoint x: 458, startPoint y: 183, endPoint x: 873, endPoint y: 328, distance: 439.7
click at [445, 183] on html "Hi [PERSON_NAME], taI was reading through your article on natural disasters tha…" at bounding box center [669, 354] width 449 height 421
click at [766, 196] on p "I was reading through your article on natural disasters that people are most sc…" at bounding box center [669, 188] width 449 height 22
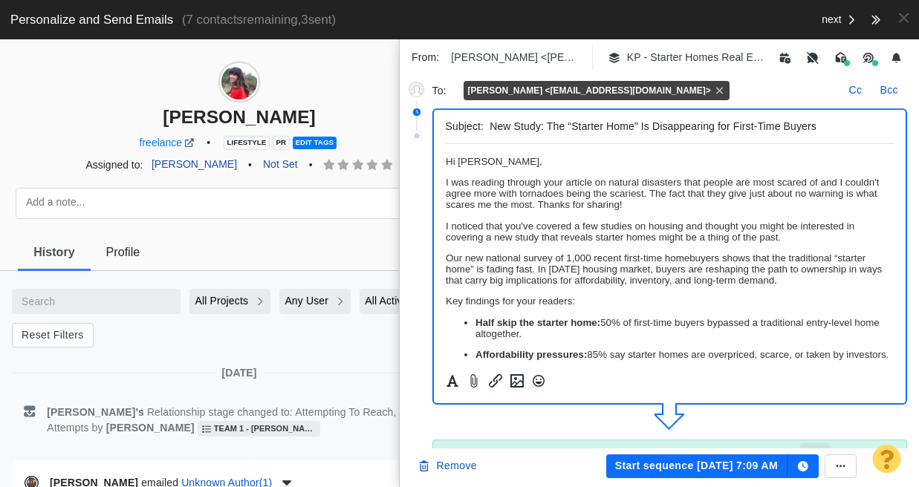
click at [596, 234] on p "I noticed that you've covered a few studies on housing and thought you might be…" at bounding box center [669, 232] width 449 height 22
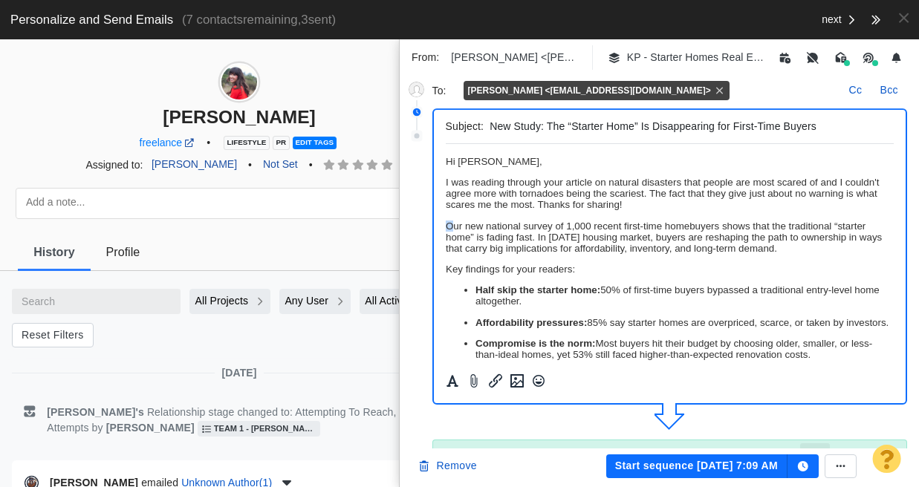
drag, startPoint x: 451, startPoint y: 227, endPoint x: 443, endPoint y: 229, distance: 8.5
click at [445, 229] on html "Hi [PERSON_NAME], I was reading through your article on natural disasters that …" at bounding box center [669, 344] width 449 height 400
drag, startPoint x: 781, startPoint y: 193, endPoint x: 829, endPoint y: 196, distance: 48.4
click at [829, 196] on span "I was reading through your article on natural disasters that people are most sc…" at bounding box center [661, 193] width 433 height 33
click at [834, 196] on span "I was reading through your article on natural disasters that people are most sc…" at bounding box center [662, 193] width 434 height 33
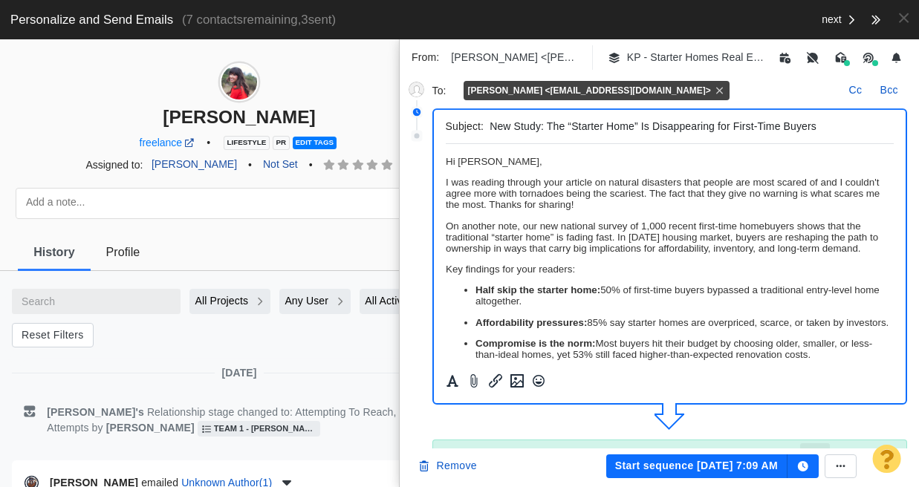
click at [680, 466] on button "Start sequence [DATE] 7:09 AM" at bounding box center [696, 467] width 181 height 24
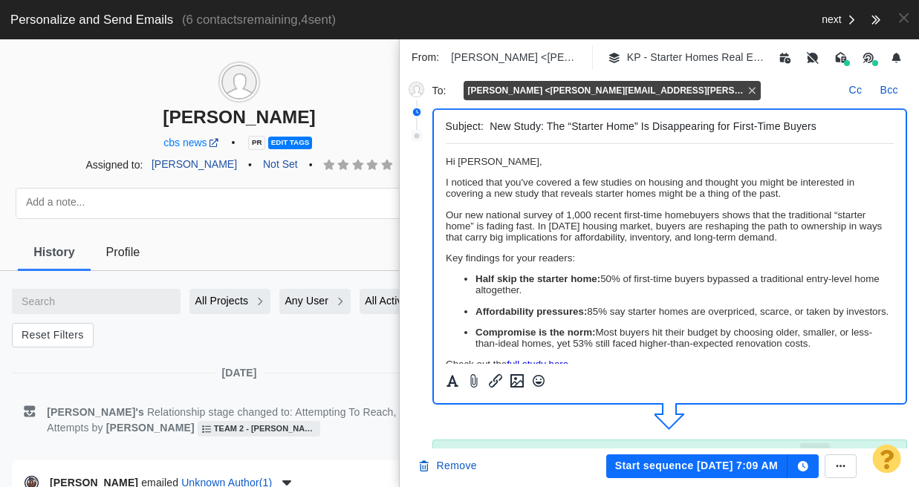
click at [484, 194] on p "I noticed that you've covered a few studies on housing and thought you might be…" at bounding box center [669, 188] width 449 height 22
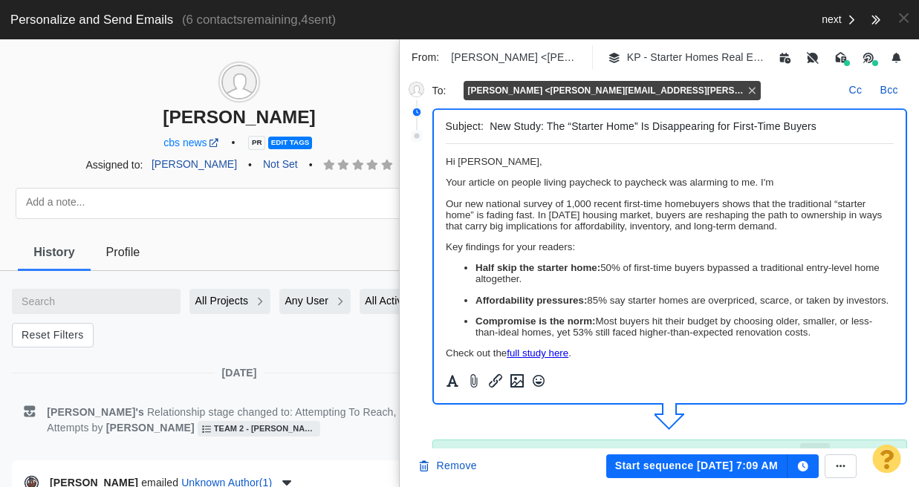
drag, startPoint x: 768, startPoint y: 186, endPoint x: 725, endPoint y: 185, distance: 43.1
click at [725, 185] on p "Your article on people living paycheck to paycheck was alarming to me. I'm" at bounding box center [669, 182] width 449 height 11
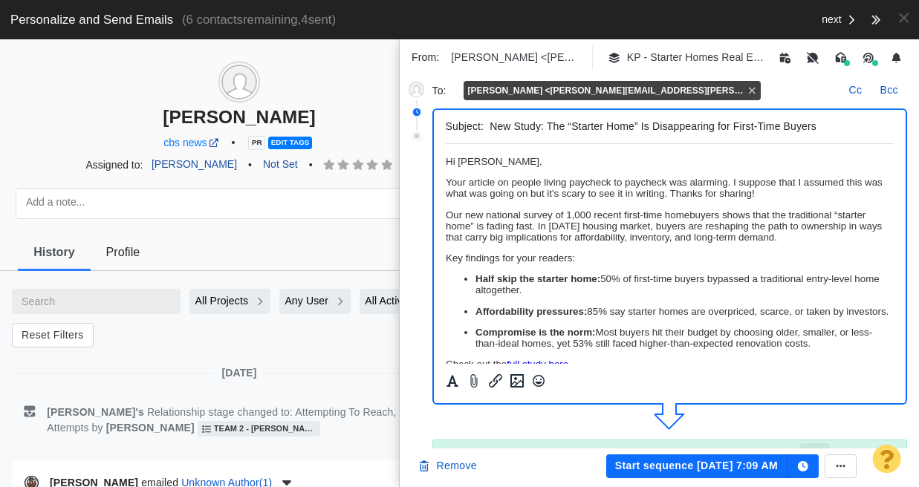
click at [453, 213] on p "Our new national survey of 1,000 recent first-time homebuyers shows that the tr…" at bounding box center [669, 225] width 449 height 33
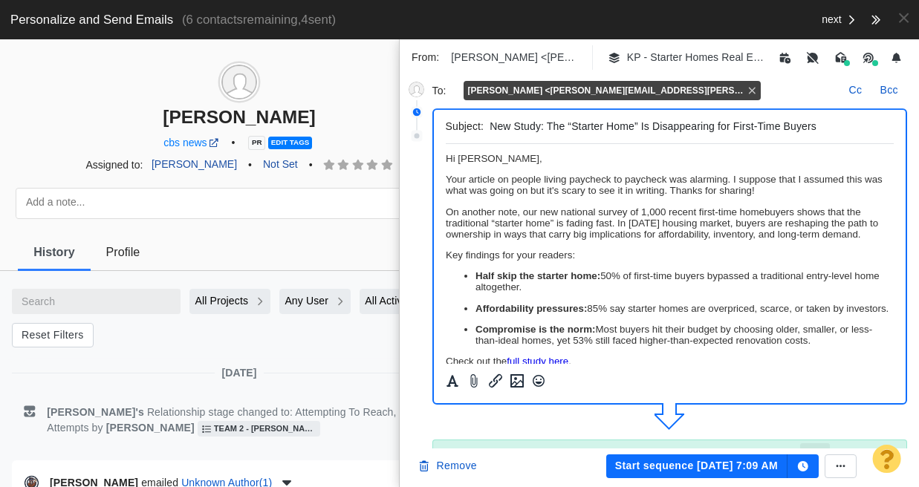
scroll to position [7, 0]
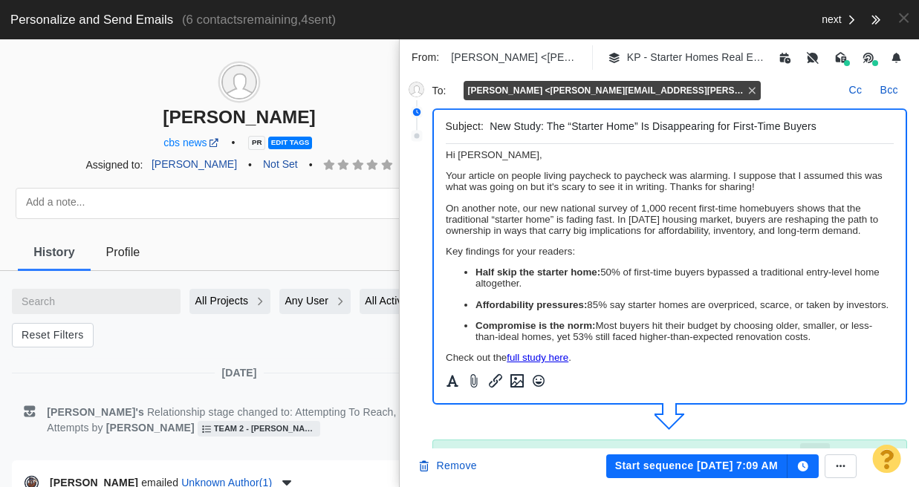
click at [695, 465] on button "Start sequence [DATE] 7:09 AM" at bounding box center [696, 467] width 181 height 24
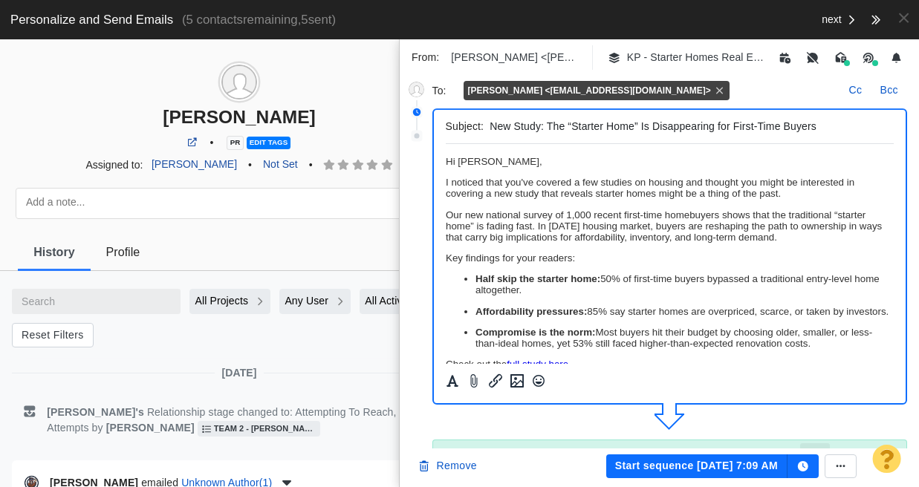
scroll to position [0, 0]
click at [482, 186] on p "I noticed that you've covered a few studies on housing and thought you might be…" at bounding box center [669, 188] width 449 height 22
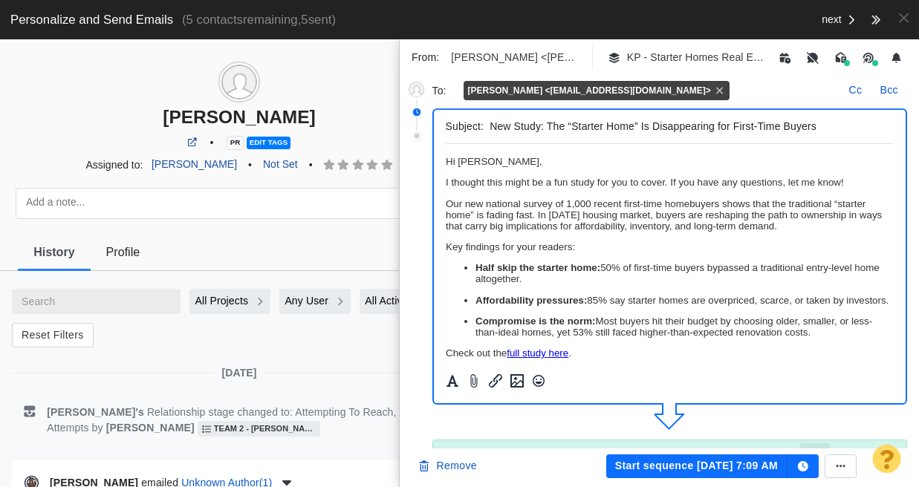
click at [570, 185] on p "I thought this might be a fun study for you to cover. If you have any questions…" at bounding box center [669, 182] width 449 height 11
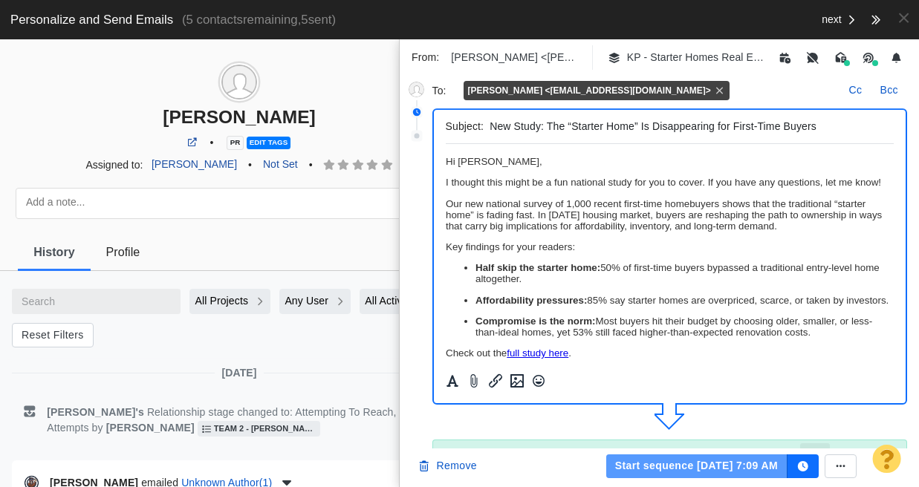
click at [708, 469] on button "Start sequence [DATE] 7:09 AM" at bounding box center [696, 467] width 181 height 24
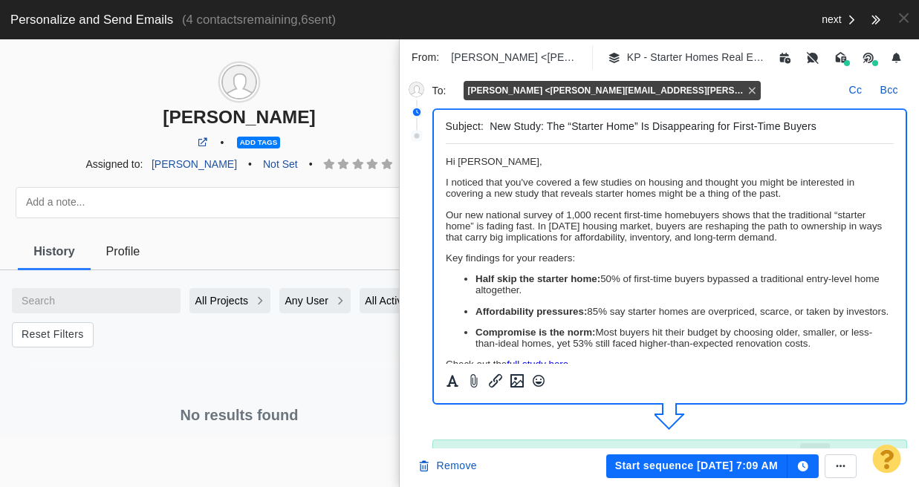
click at [544, 189] on p "I noticed that you've covered a few studies on housing and thought you might be…" at bounding box center [669, 188] width 449 height 22
drag, startPoint x: 625, startPoint y: 195, endPoint x: 658, endPoint y: 195, distance: 33.4
click at [658, 195] on p "Interesting study on mental health that you shared. I feel like if I lived in […" at bounding box center [669, 188] width 449 height 22
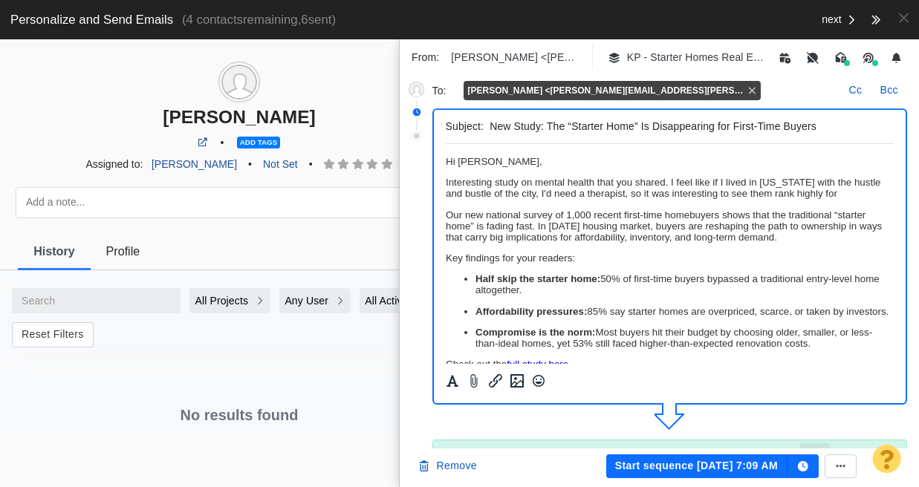
click at [847, 196] on p "Interesting study on mental health that you shared. I feel like if I lived in […" at bounding box center [669, 188] width 449 height 22
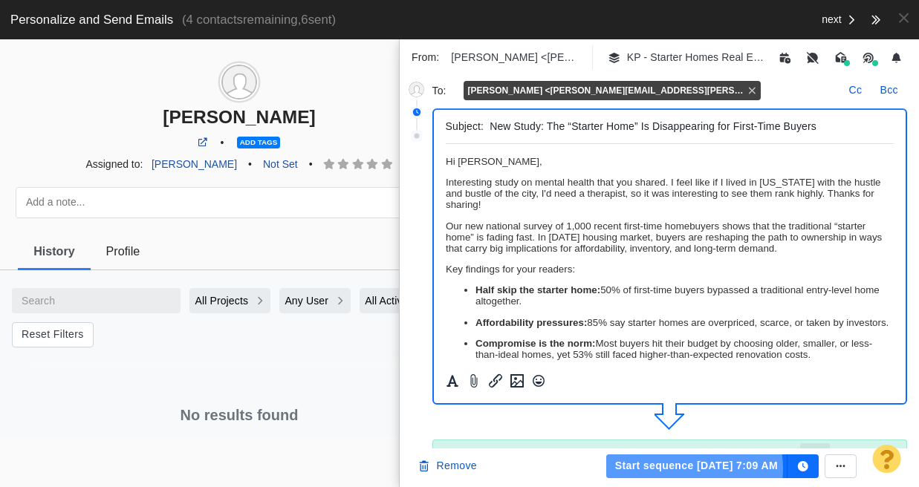
click at [686, 469] on button "Start sequence [DATE] 7:09 AM" at bounding box center [696, 467] width 181 height 24
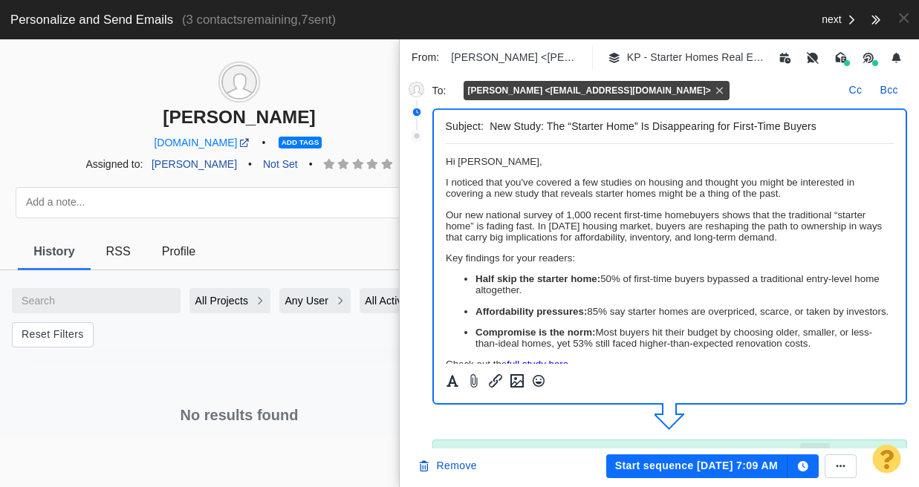
click at [684, 183] on p "I noticed that you've covered a few studies on housing and thought you might be…" at bounding box center [669, 188] width 449 height 22
click at [687, 184] on p "I noticed that you've covered a few studies on housing and thought you might be…" at bounding box center [669, 188] width 449 height 22
drag, startPoint x: 682, startPoint y: 183, endPoint x: 732, endPoint y: 183, distance: 49.8
click at [732, 183] on p "I noticed that you've covered a few studies on housing in the past and thought …" at bounding box center [669, 188] width 449 height 22
click at [754, 466] on button "Start sequence [DATE] 7:09 AM" at bounding box center [696, 467] width 181 height 24
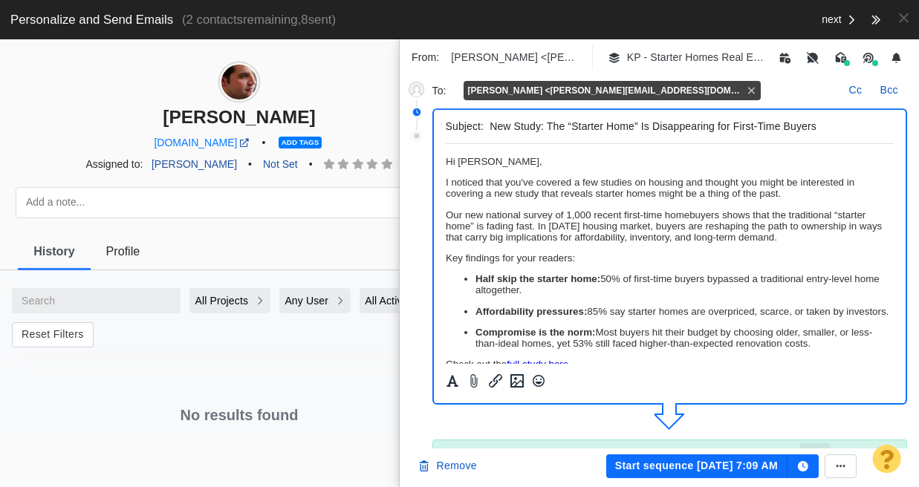
click at [507, 183] on p "I noticed that you've covered a few studies on housing and thought you might be…" at bounding box center [669, 188] width 449 height 22
drag, startPoint x: 702, startPoint y: 185, endPoint x: 452, endPoint y: 185, distance: 249.6
click at [452, 185] on p "I noticed that you've covered a few studies on housing and thought you might be…" at bounding box center [669, 188] width 449 height 22
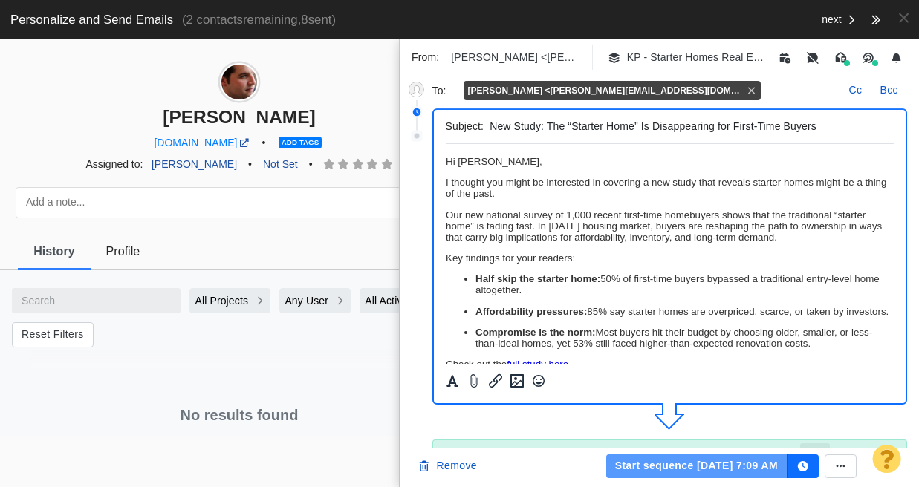
click at [712, 466] on button "Start sequence [DATE] 7:09 AM" at bounding box center [696, 467] width 181 height 24
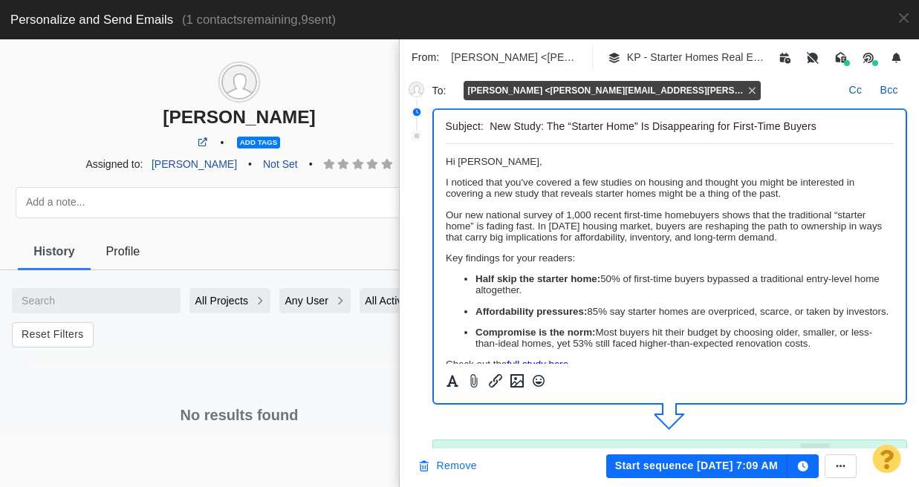
click at [451, 467] on button "Remove" at bounding box center [447, 467] width 77 height 24
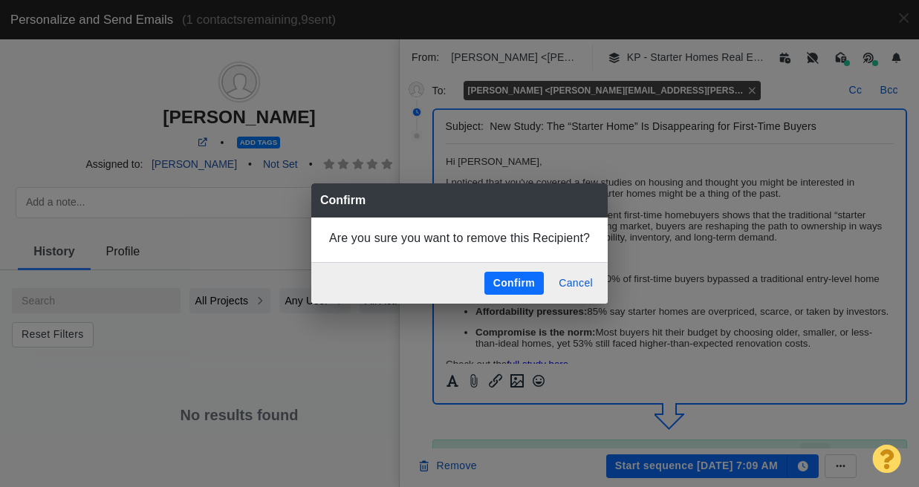
click at [501, 284] on button "Confirm" at bounding box center [513, 284] width 59 height 24
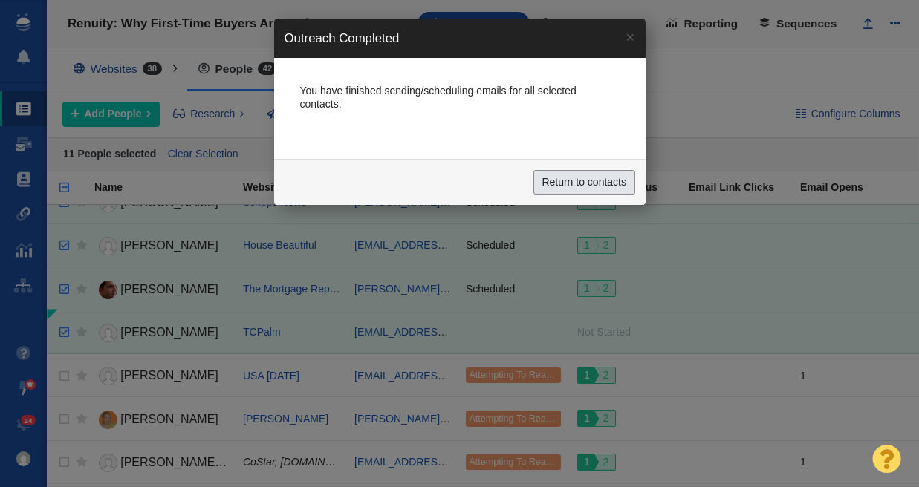
click at [591, 181] on input "Return to contacts" at bounding box center [584, 182] width 102 height 25
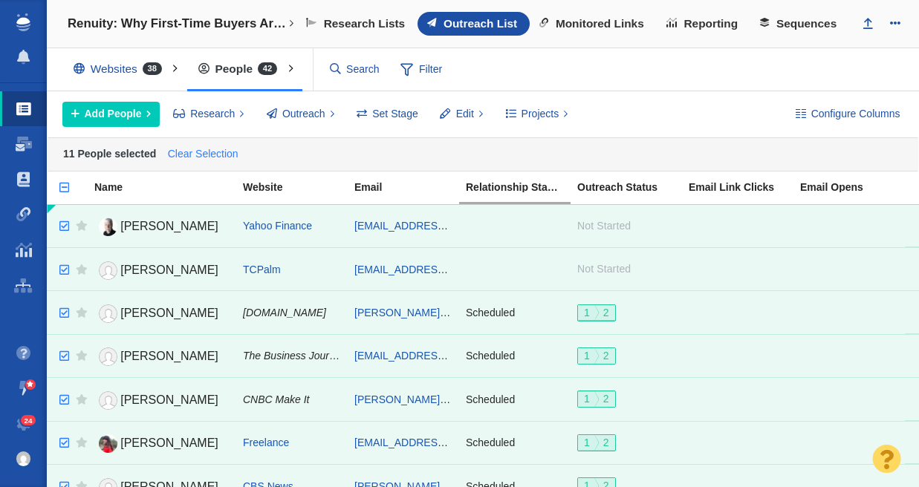
click at [206, 157] on link "Clear Selection" at bounding box center [202, 154] width 77 height 22
checkbox input "false"
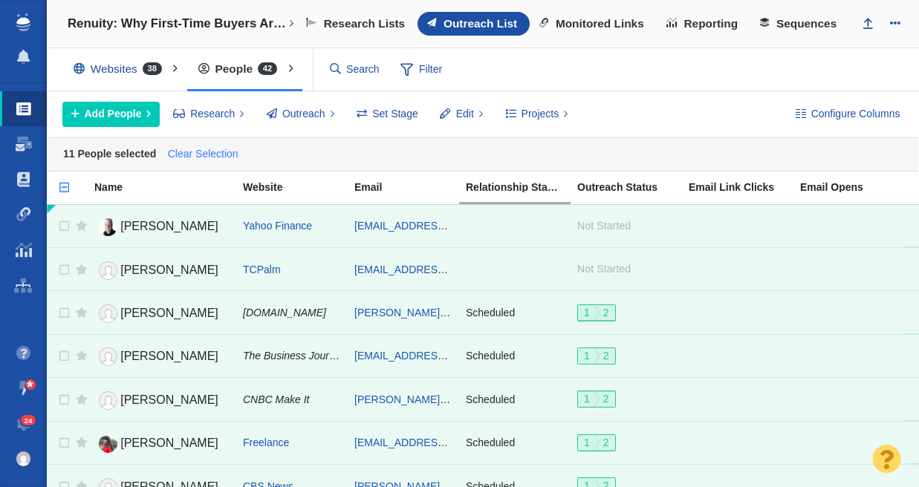
checkbox input "false"
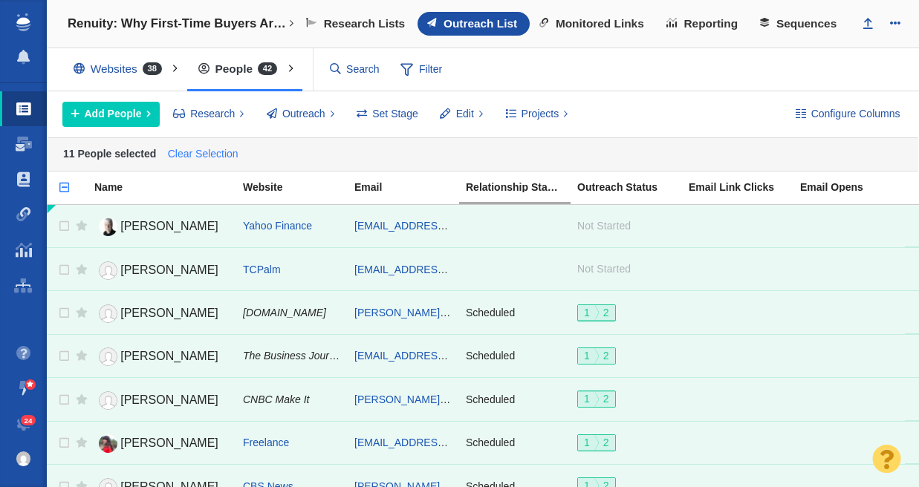
checkbox input "false"
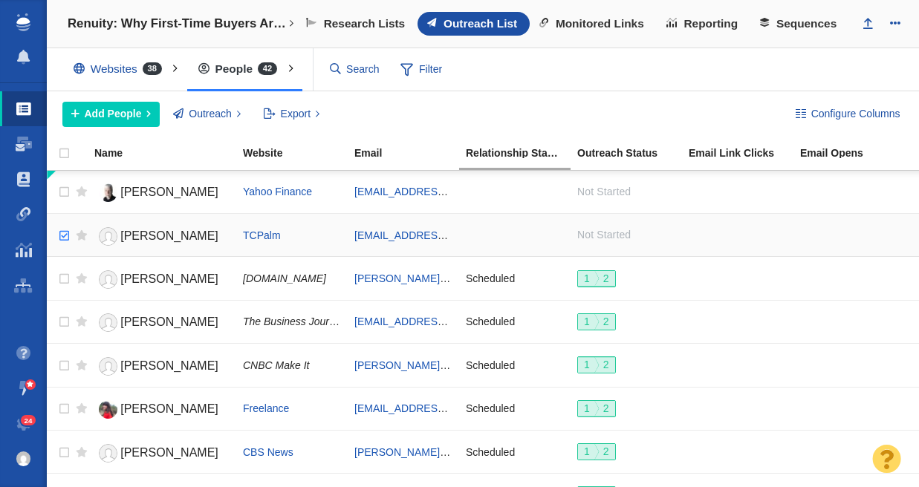
checkbox input "true"
click at [59, 229] on input "checkbox" at bounding box center [62, 236] width 22 height 33
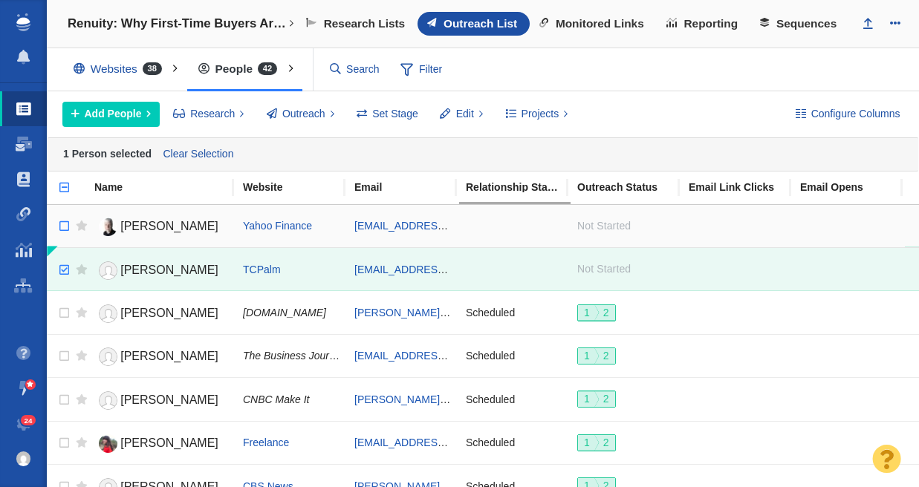
click at [67, 183] on input "checkbox" at bounding box center [58, 195] width 22 height 33
checkbox input "true"
checkbox input "false"
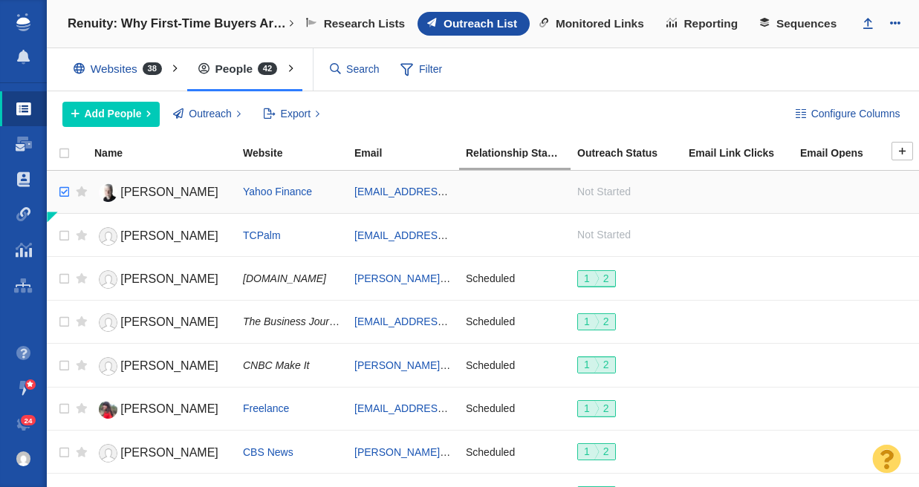
checkbox input "true"
click at [65, 190] on input "checkbox" at bounding box center [62, 192] width 22 height 33
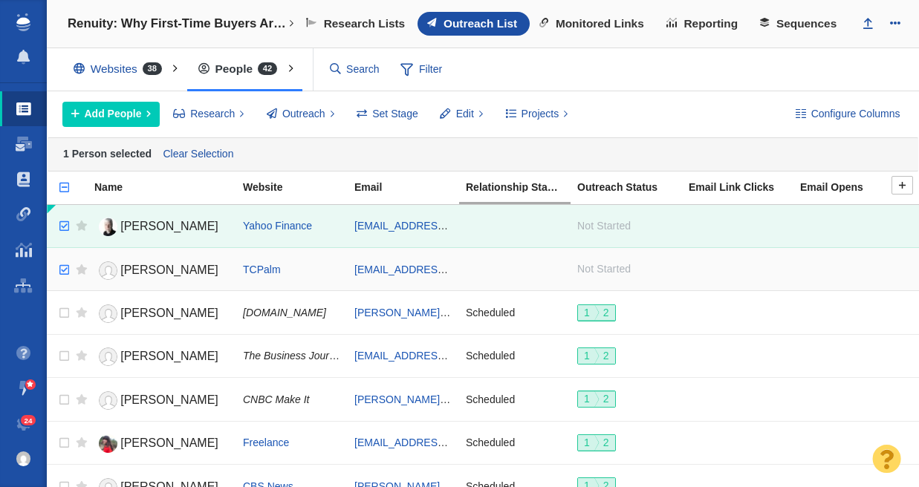
checkbox input "true"
click at [64, 266] on input "checkbox" at bounding box center [62, 270] width 22 height 33
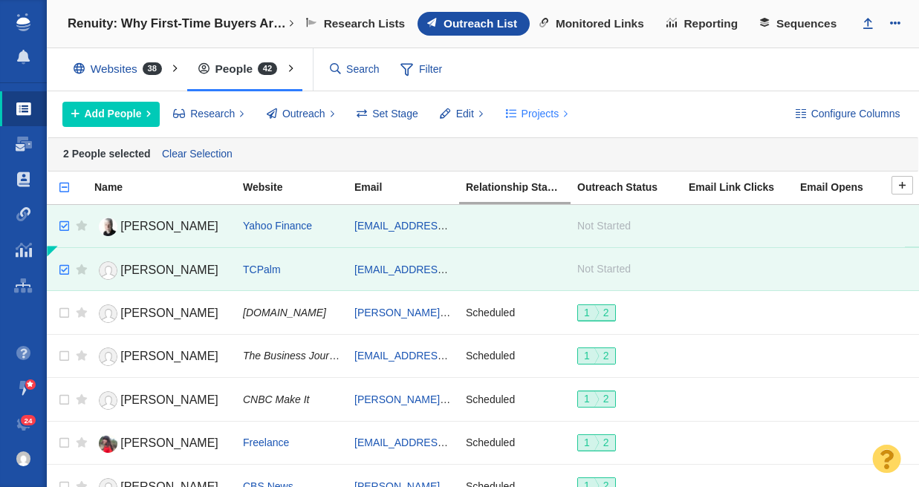
click at [508, 108] on span at bounding box center [511, 114] width 10 height 16
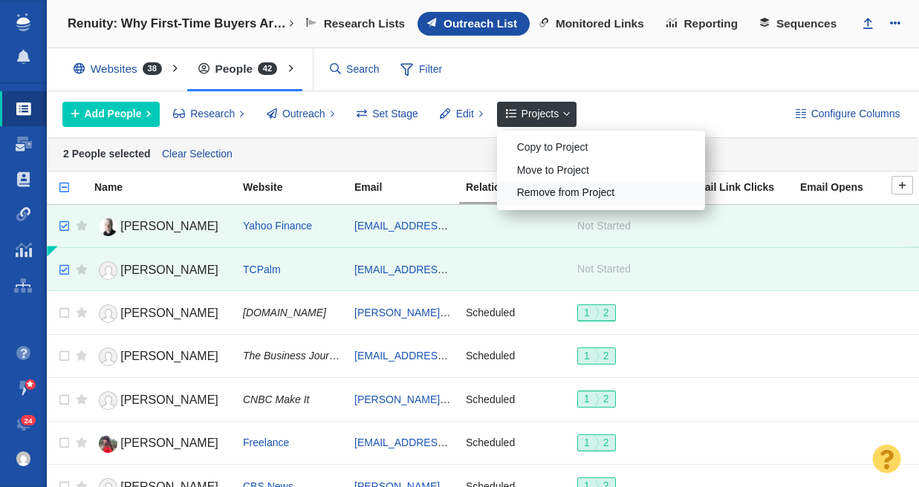
click at [571, 198] on div "Remove from Project" at bounding box center [601, 193] width 208 height 23
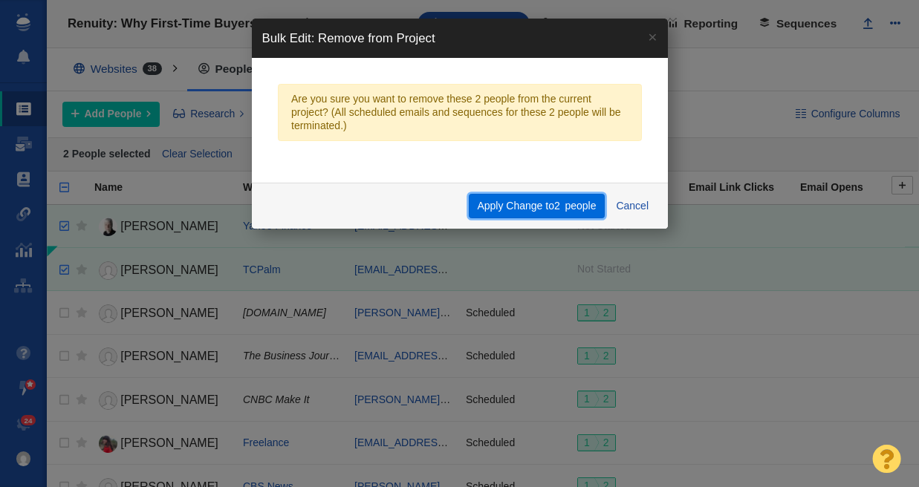
click at [510, 202] on button "Apply Change to 2 people" at bounding box center [537, 206] width 136 height 25
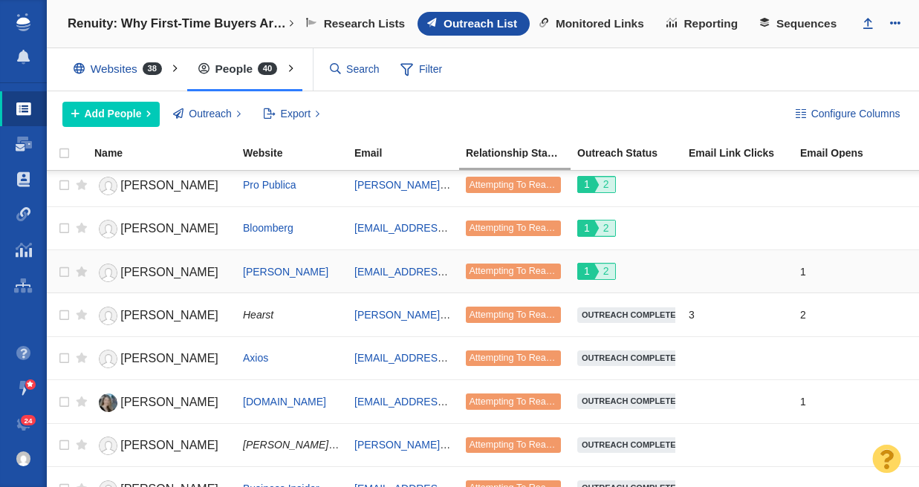
scroll to position [813, 0]
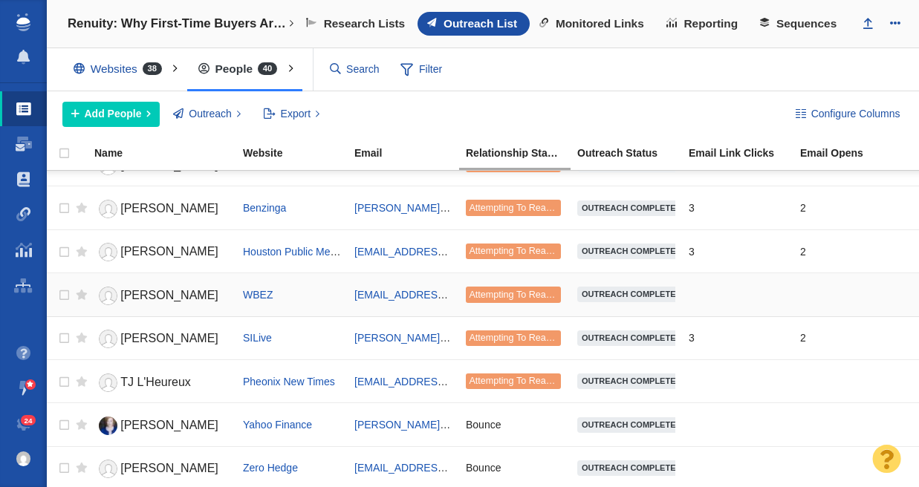
scroll to position [1416, 0]
